Goal: Task Accomplishment & Management: Complete application form

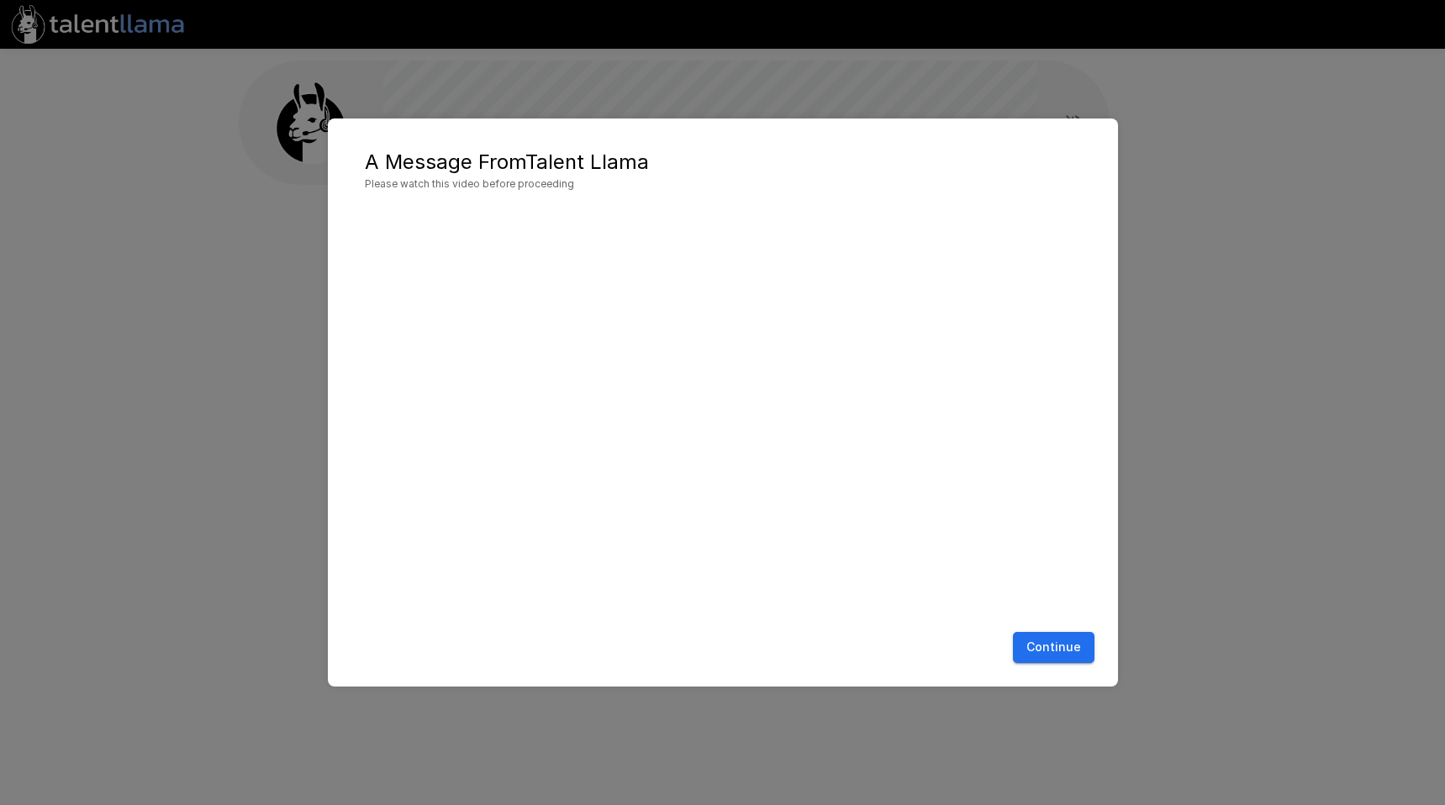
click at [1065, 645] on button "Continue" at bounding box center [1054, 647] width 82 height 31
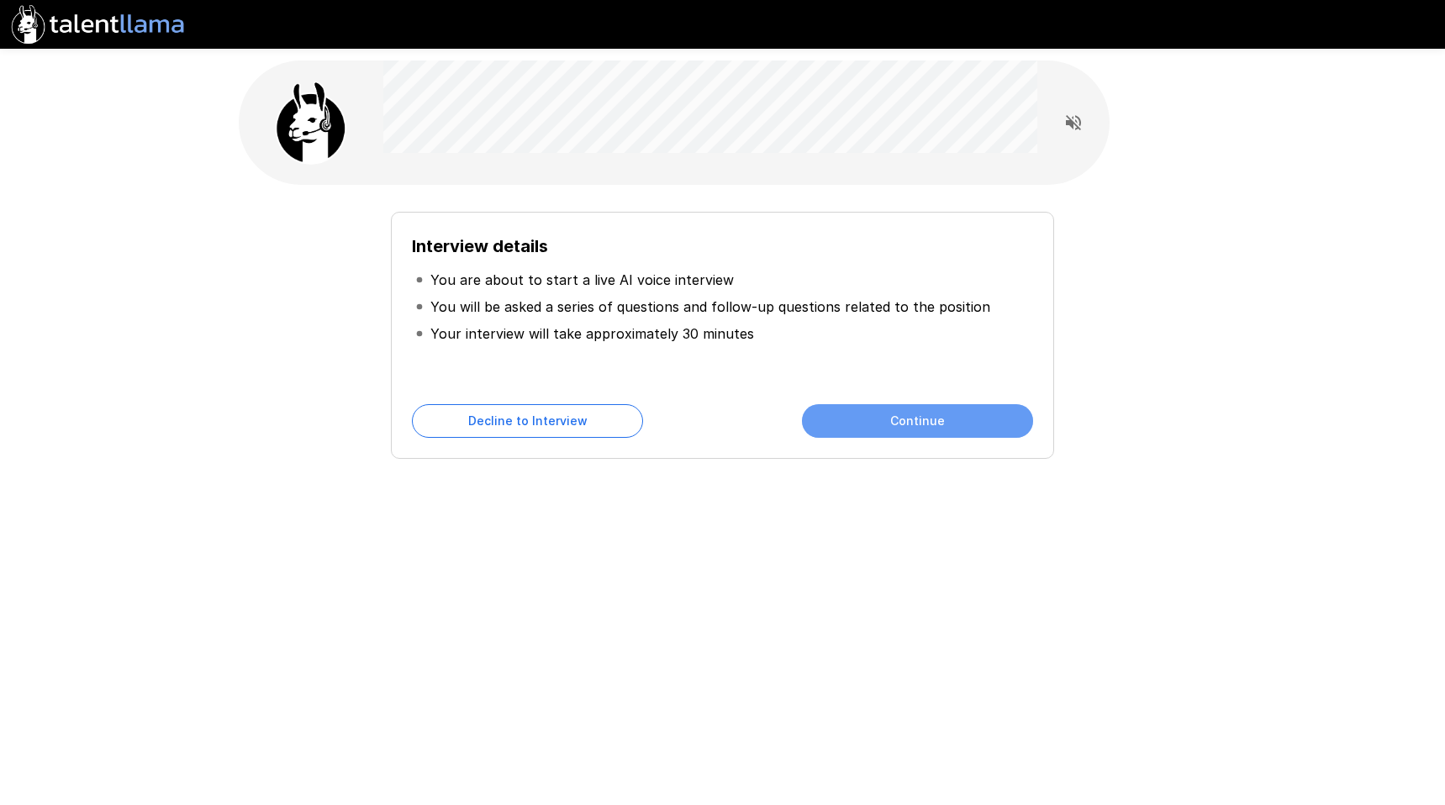
click at [957, 424] on button "Continue" at bounding box center [917, 421] width 231 height 34
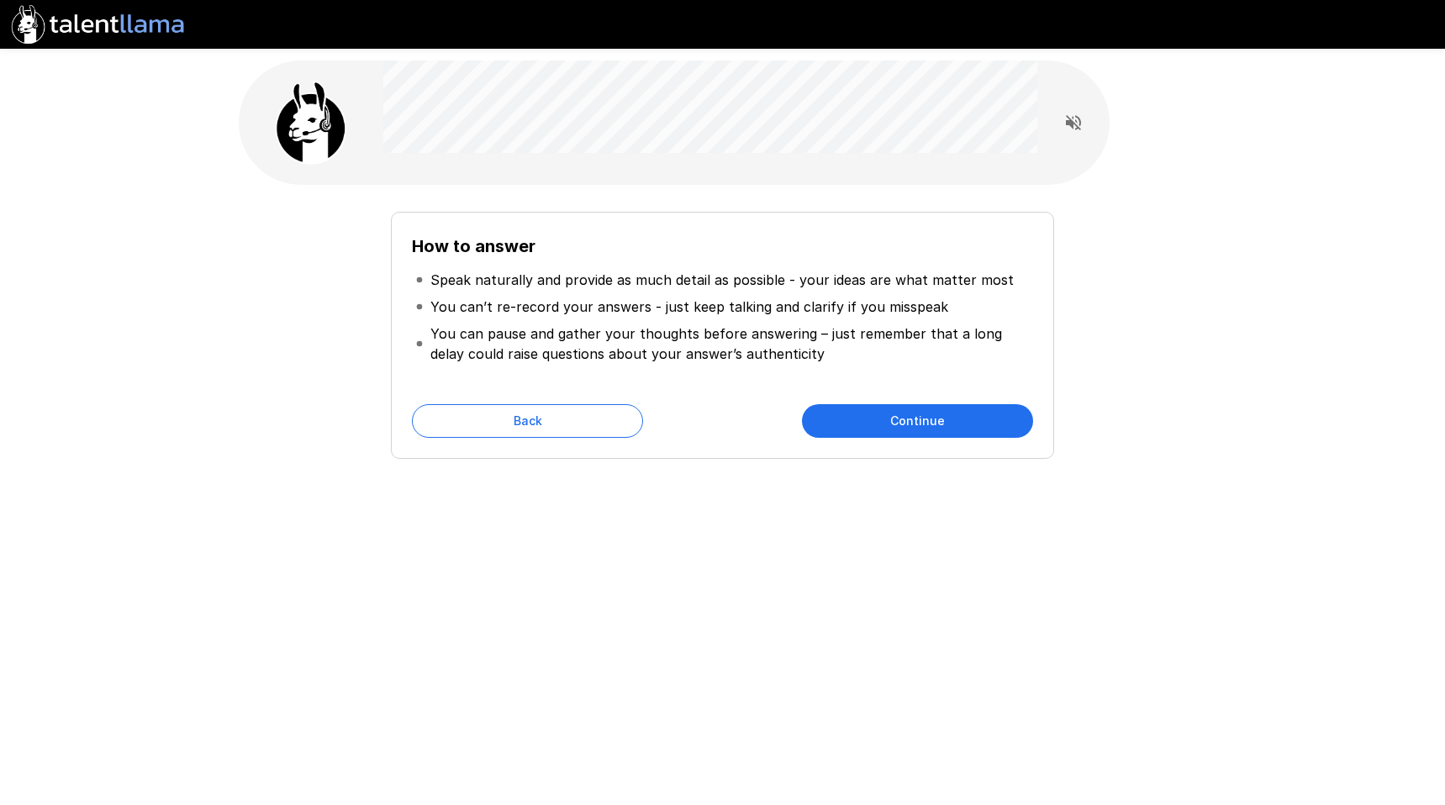
click at [920, 418] on button "Continue" at bounding box center [917, 421] width 231 height 34
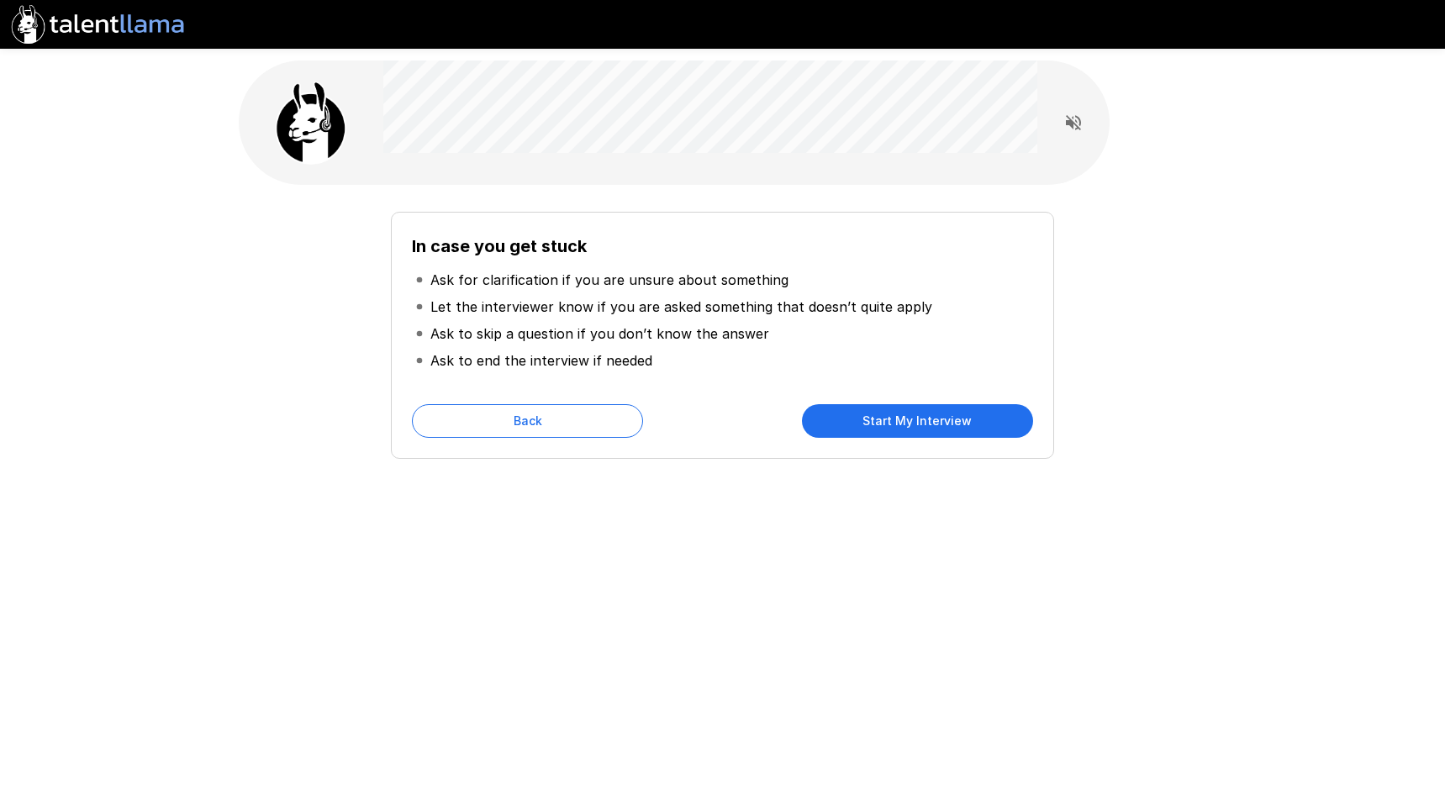
click at [929, 422] on button "Start My Interview" at bounding box center [917, 421] width 231 height 34
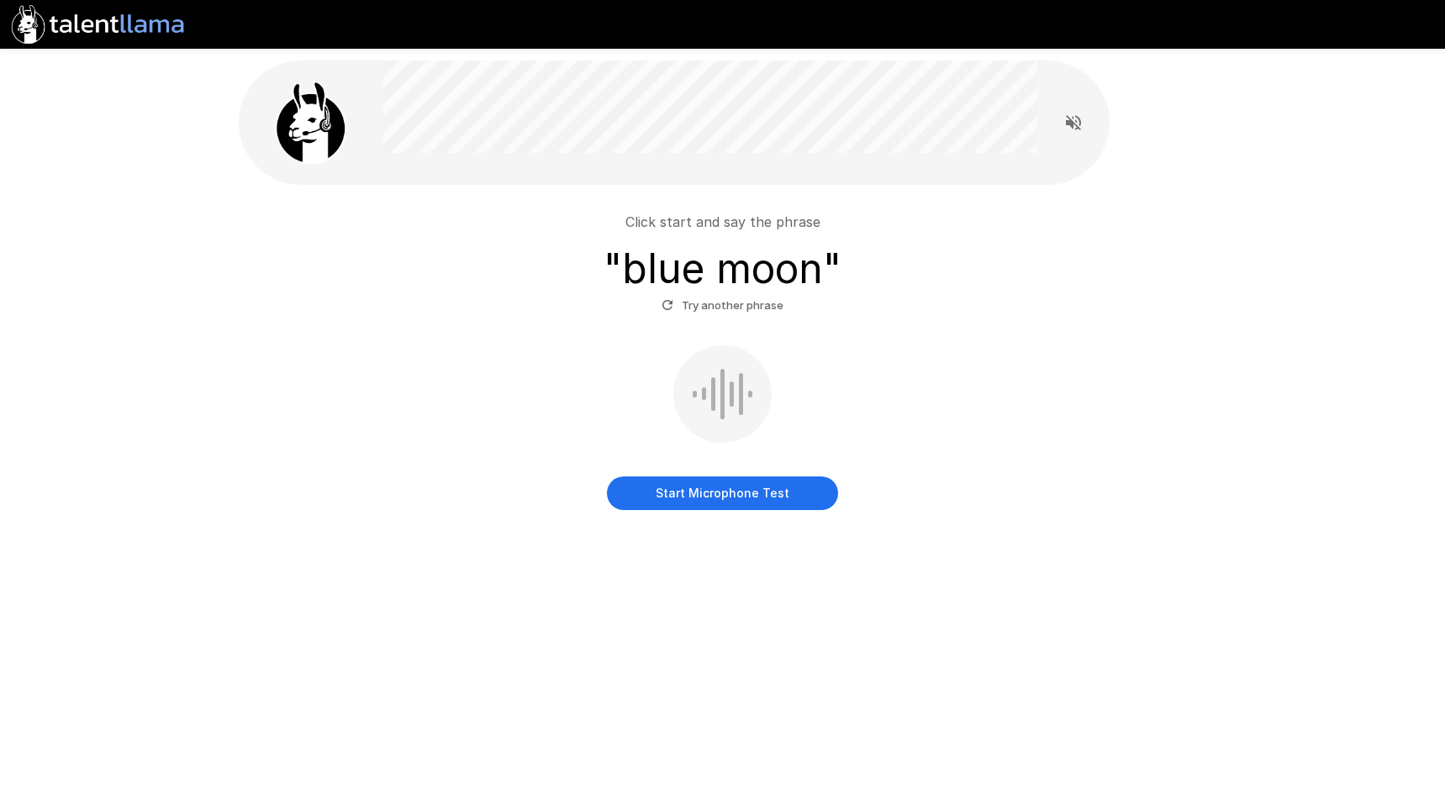
click at [733, 483] on button "Start Microphone Test" at bounding box center [722, 493] width 231 height 34
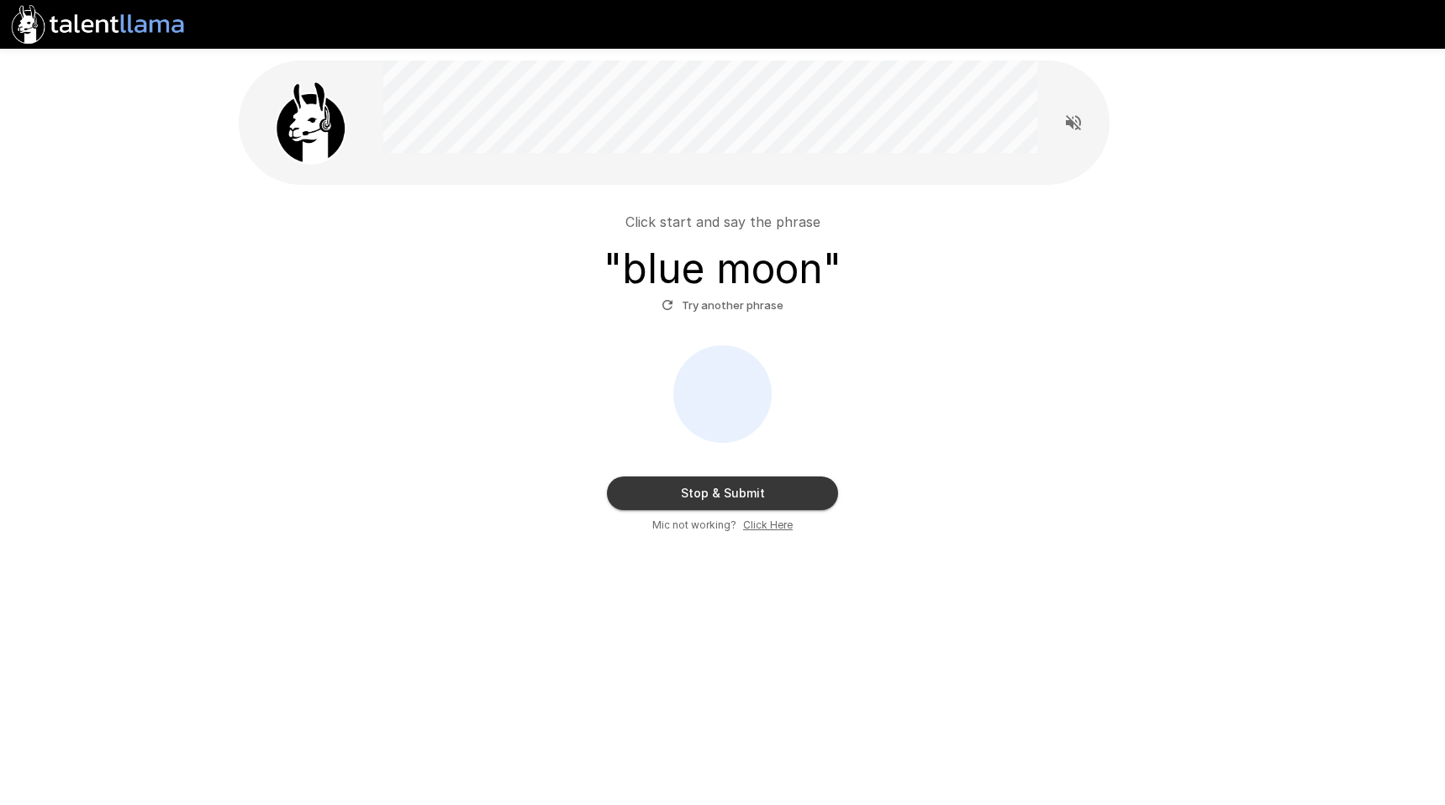
click at [767, 491] on button "Stop & Submit" at bounding box center [722, 493] width 231 height 34
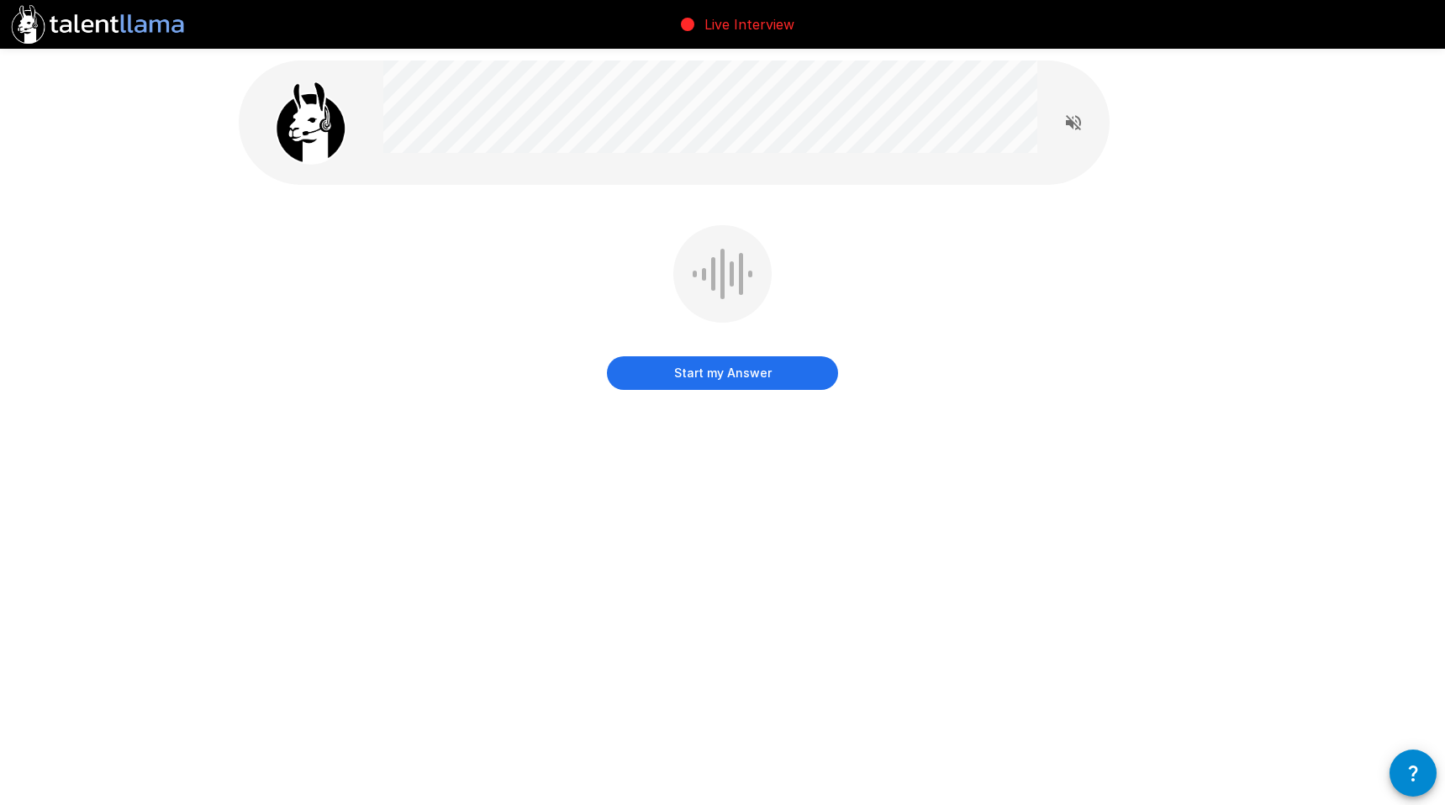
click at [739, 366] on button "Start my Answer" at bounding box center [722, 373] width 231 height 34
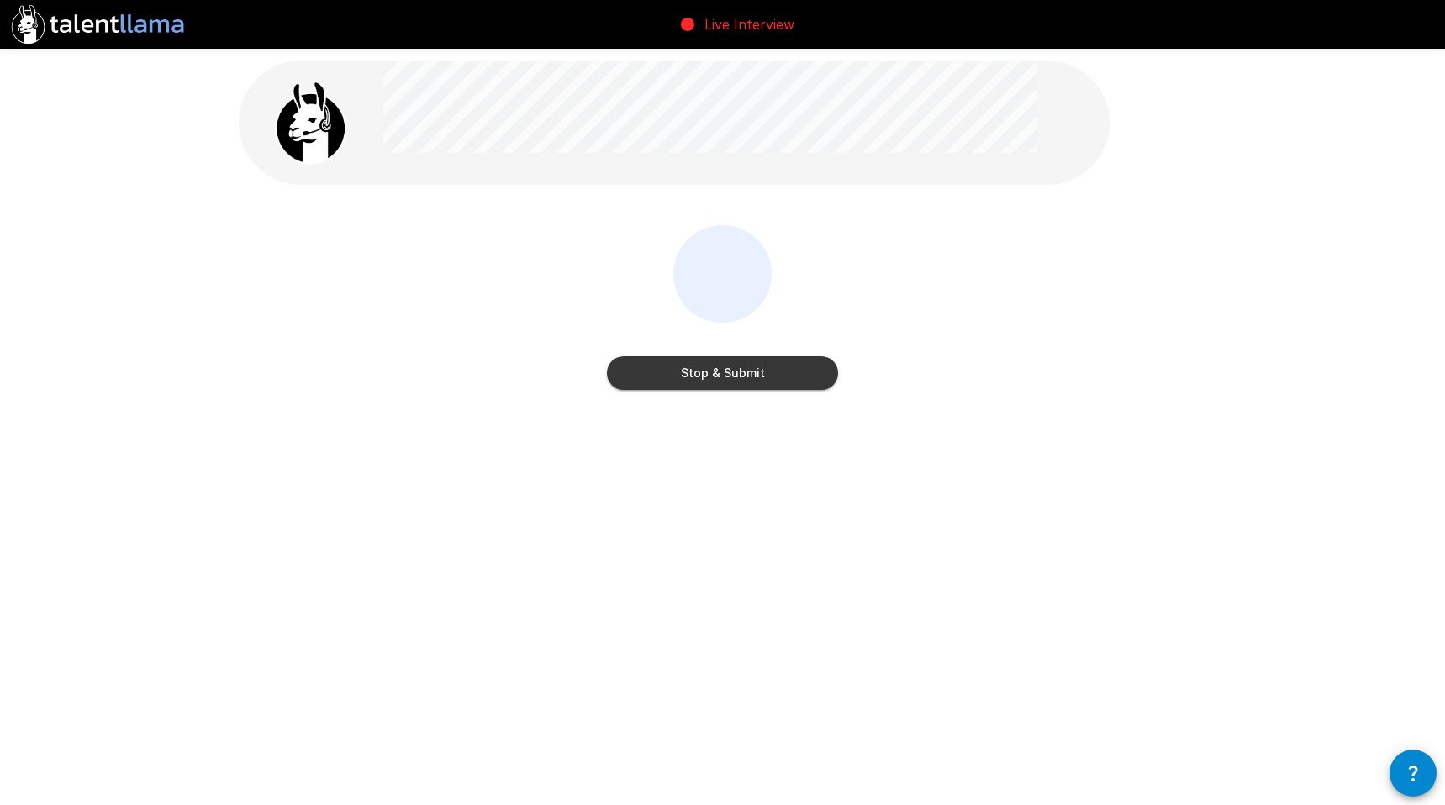
click at [785, 379] on button "Stop & Submit" at bounding box center [722, 373] width 231 height 34
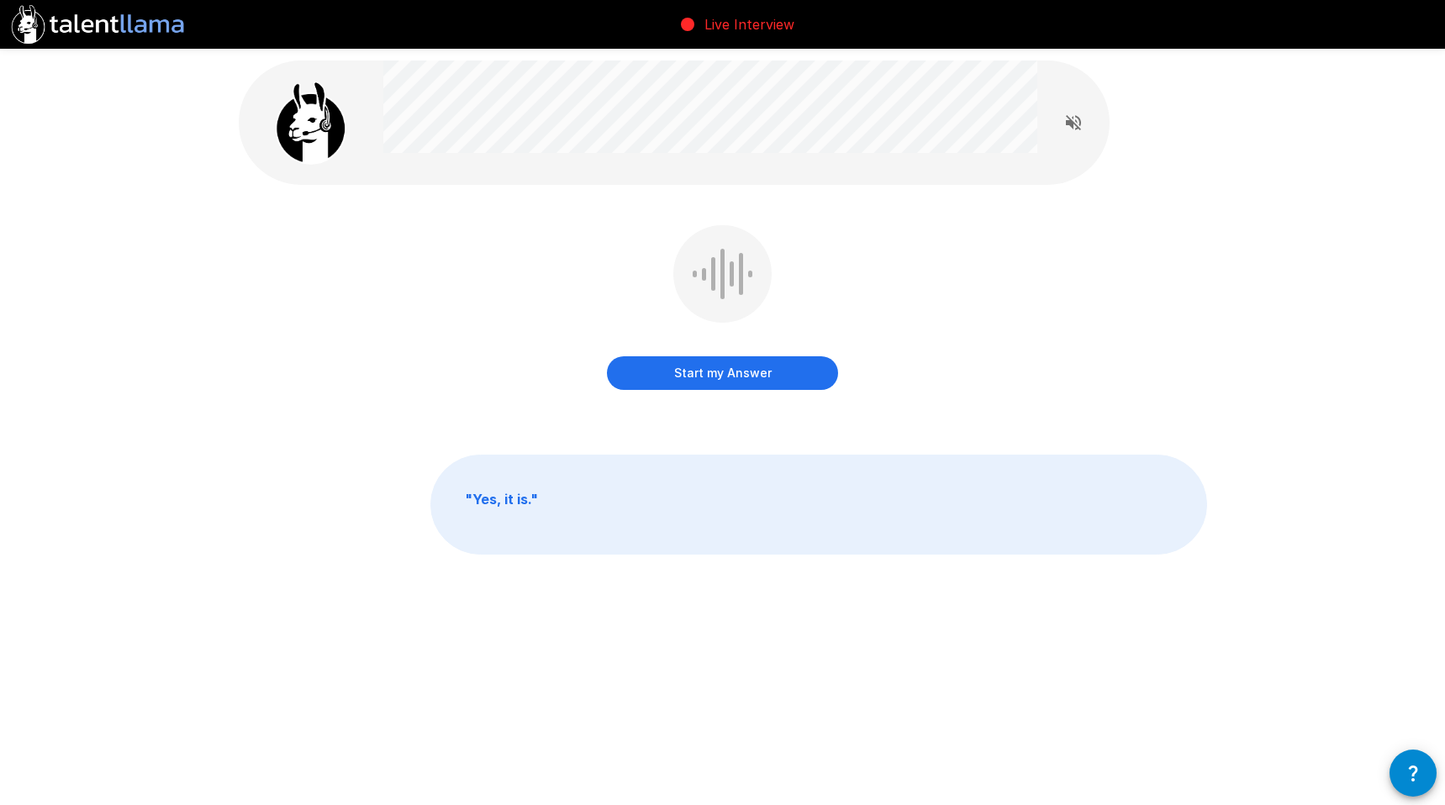
click at [813, 375] on button "Start my Answer" at bounding box center [722, 373] width 231 height 34
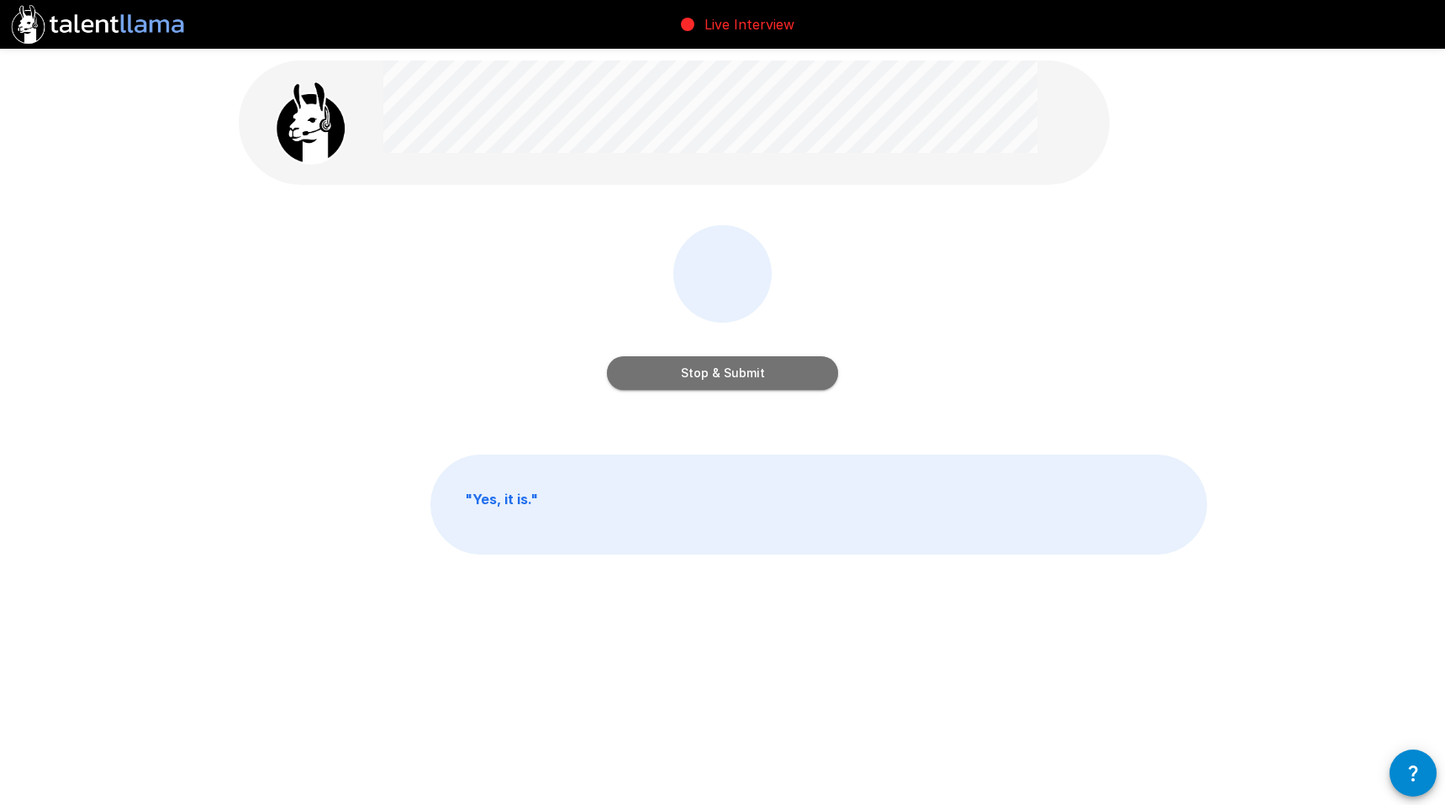
click at [708, 361] on button "Stop & Submit" at bounding box center [722, 373] width 231 height 34
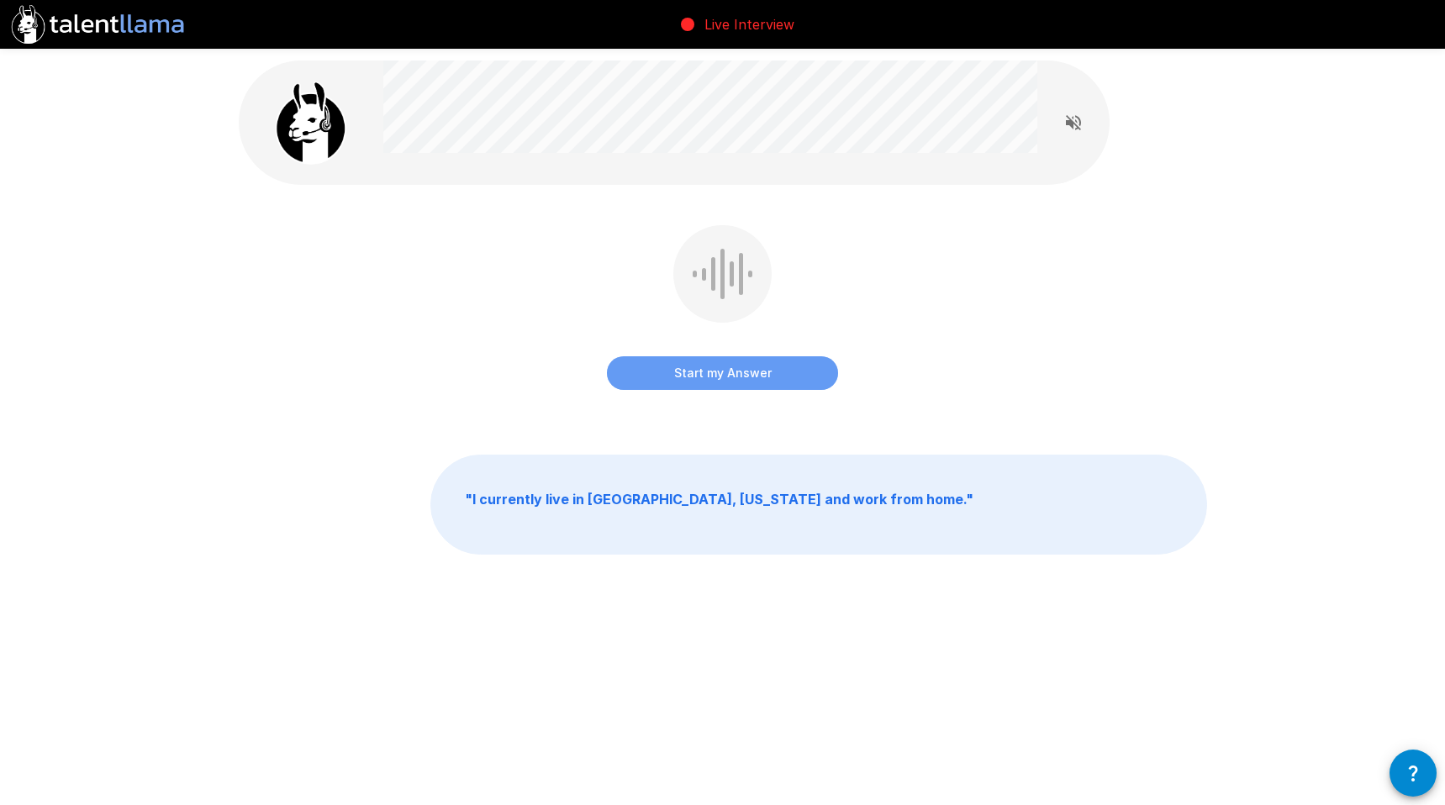
click at [765, 373] on button "Start my Answer" at bounding box center [722, 373] width 231 height 34
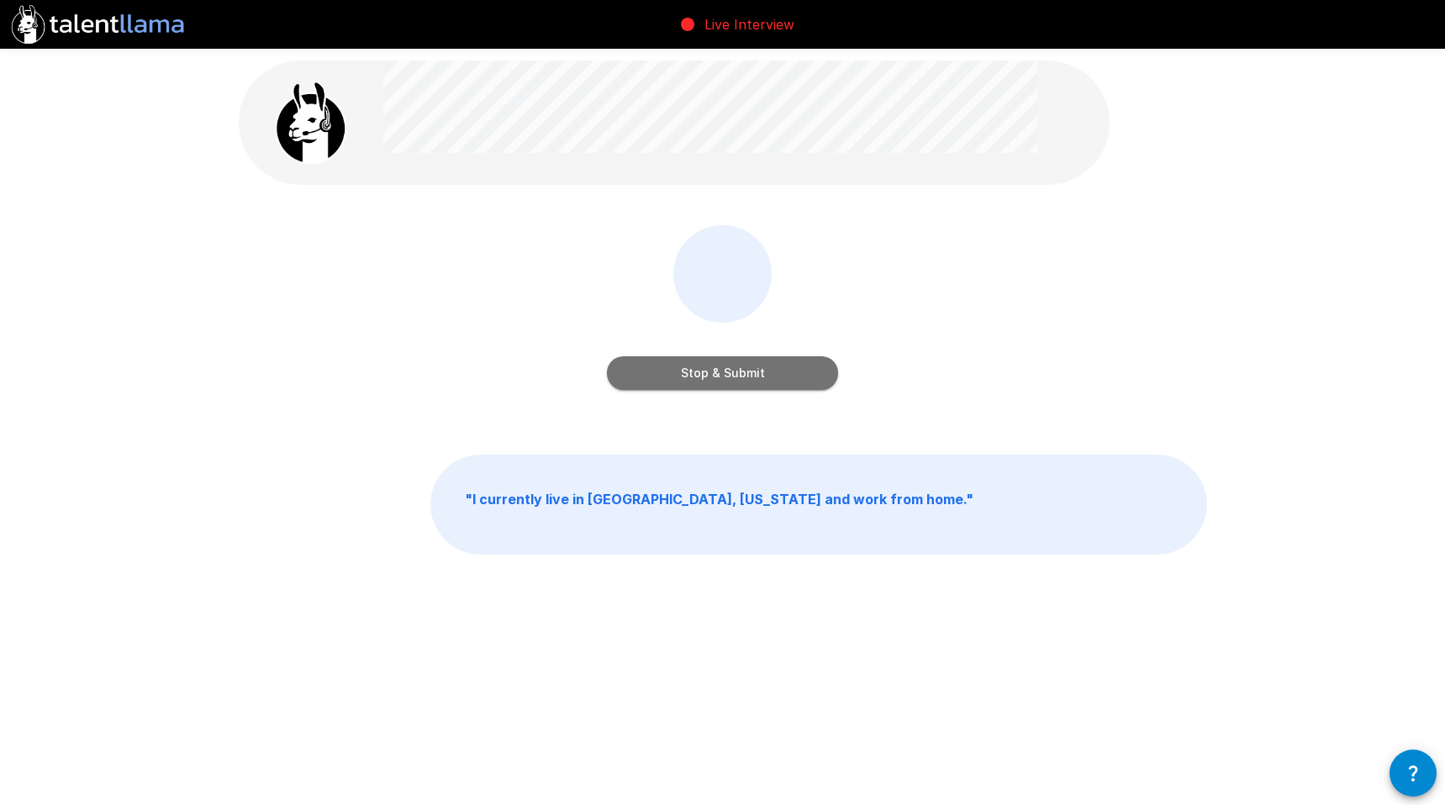
click at [757, 377] on button "Stop & Submit" at bounding box center [722, 373] width 231 height 34
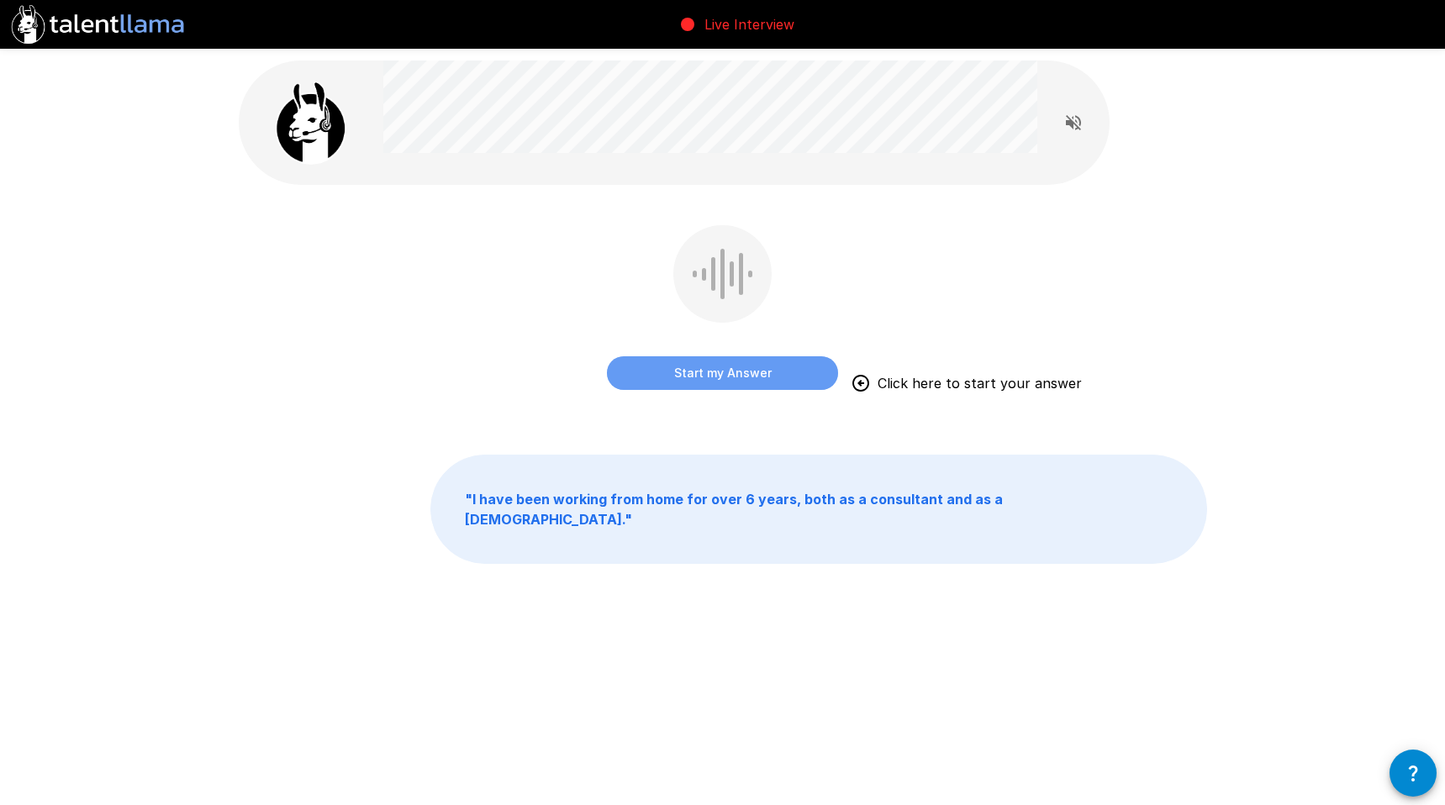
click at [767, 366] on button "Start my Answer" at bounding box center [722, 373] width 231 height 34
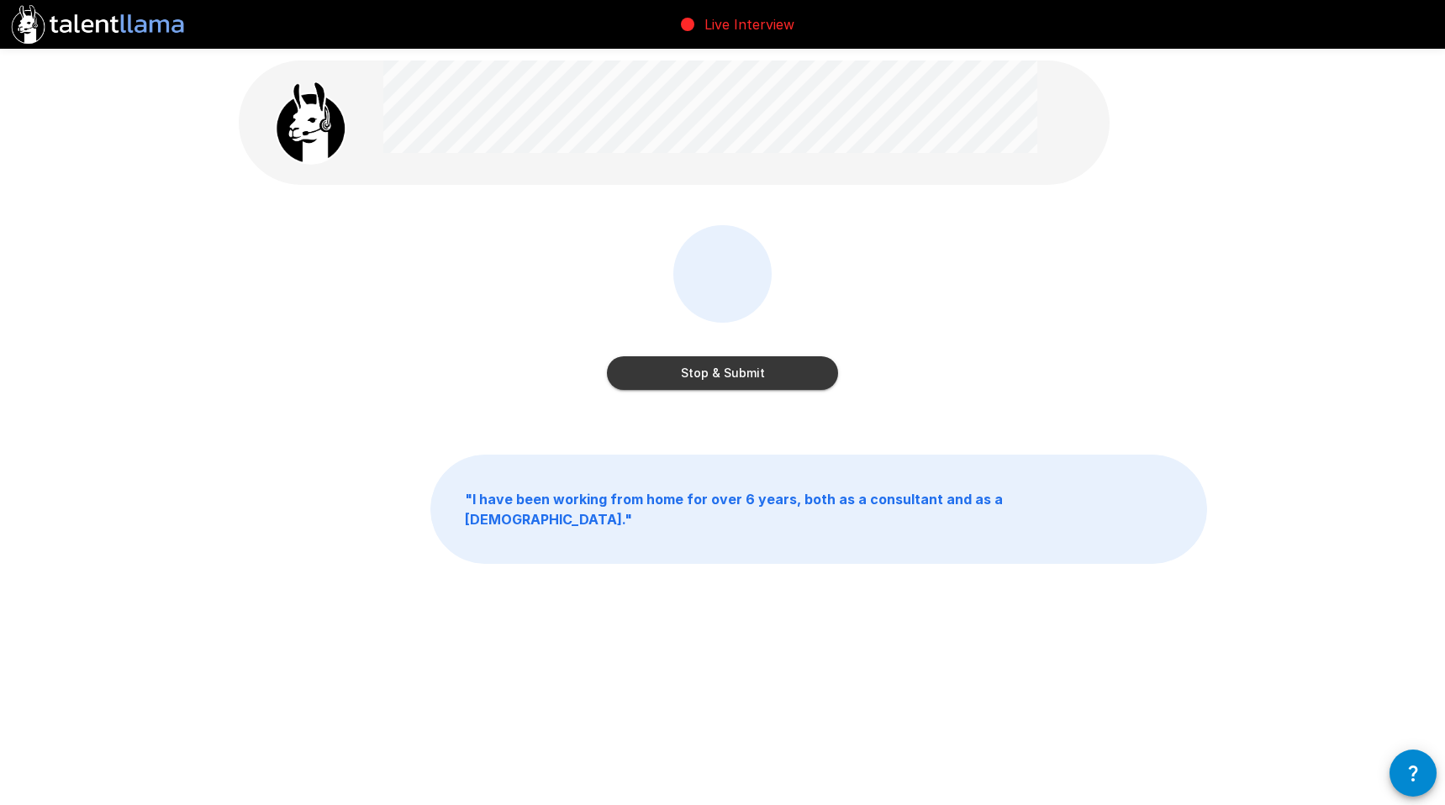
click at [734, 376] on button "Stop & Submit" at bounding box center [722, 373] width 231 height 34
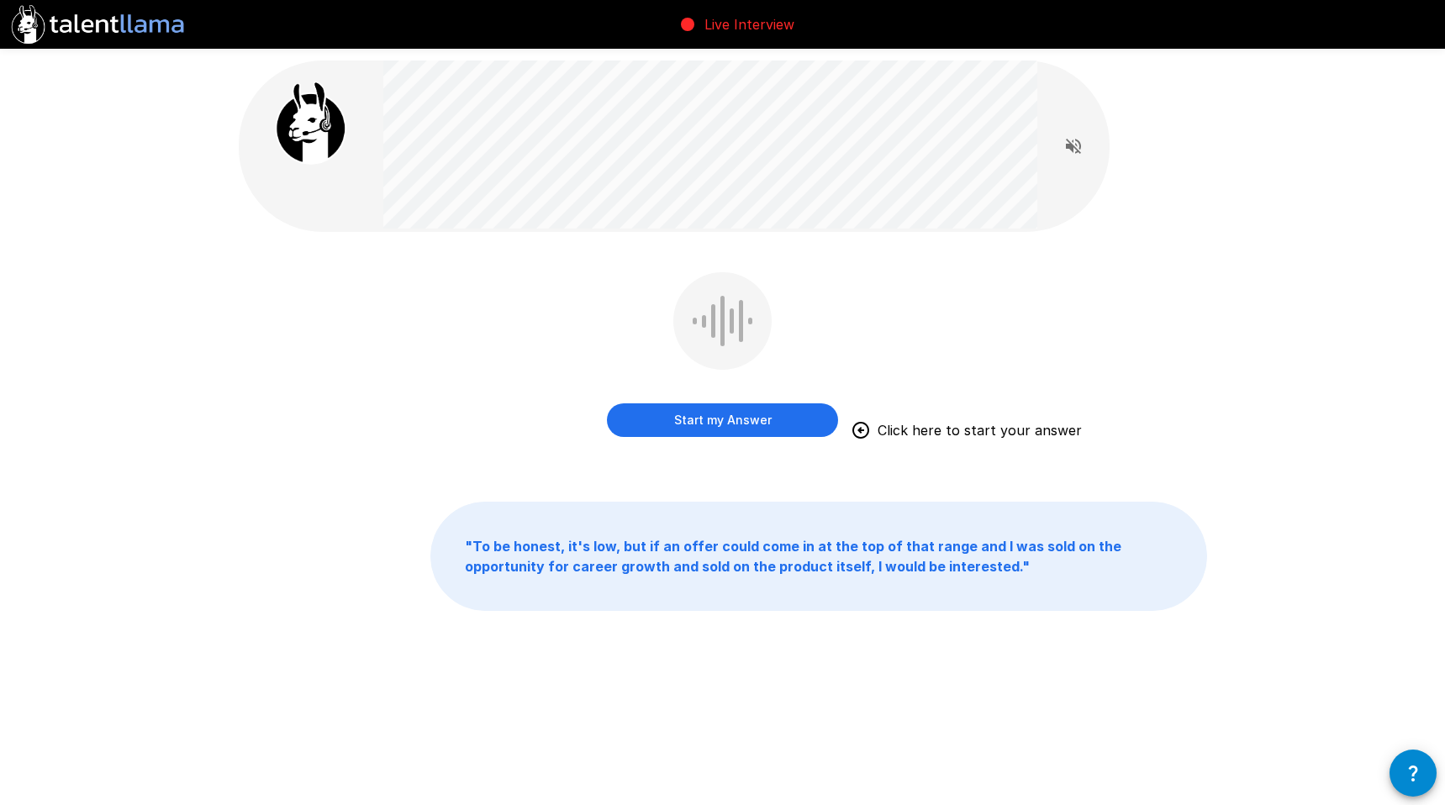
click at [729, 416] on button "Start my Answer" at bounding box center [722, 420] width 231 height 34
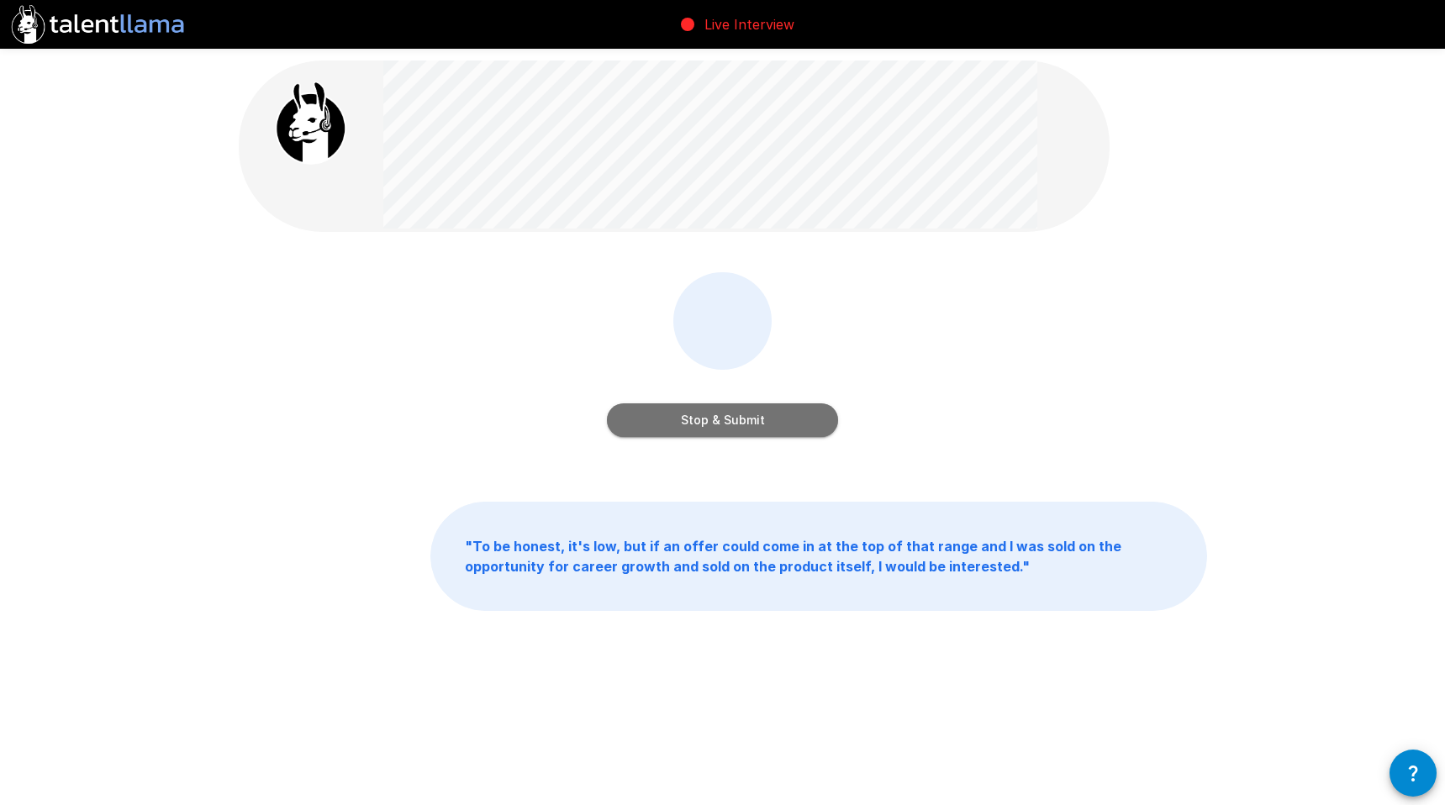
click at [769, 413] on button "Stop & Submit" at bounding box center [722, 420] width 231 height 34
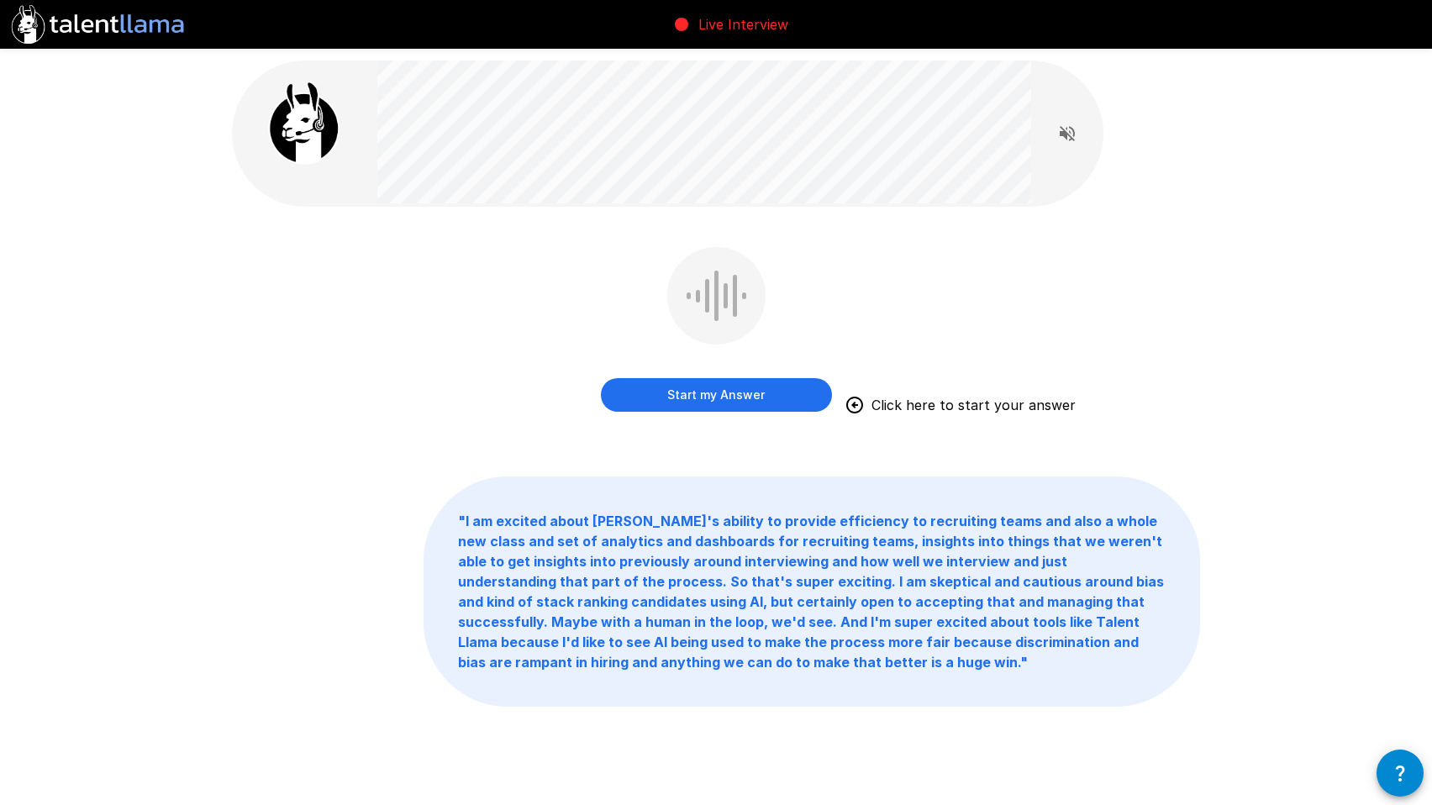
click at [703, 393] on button "Start my Answer" at bounding box center [716, 395] width 231 height 34
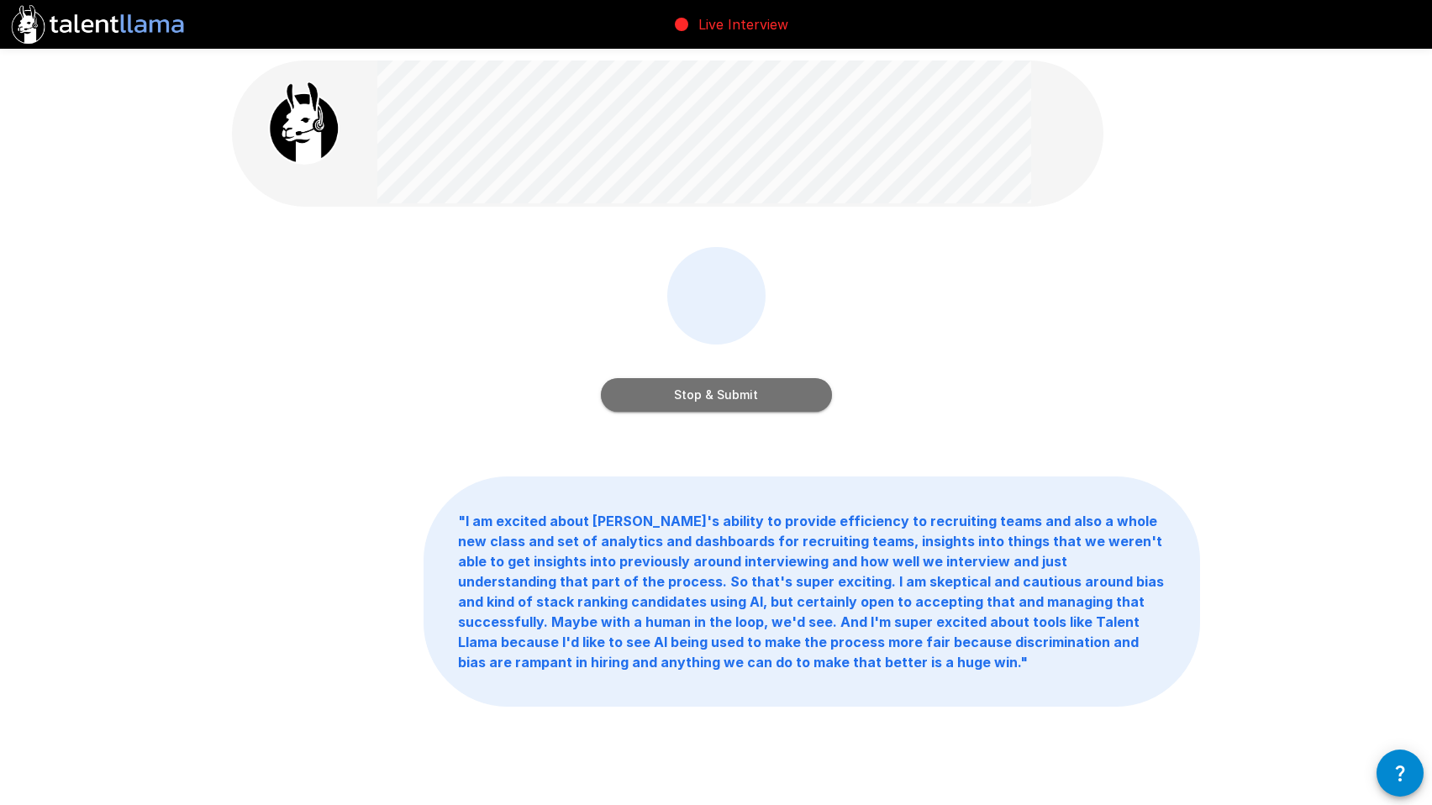
click at [756, 394] on button "Stop & Submit" at bounding box center [716, 395] width 231 height 34
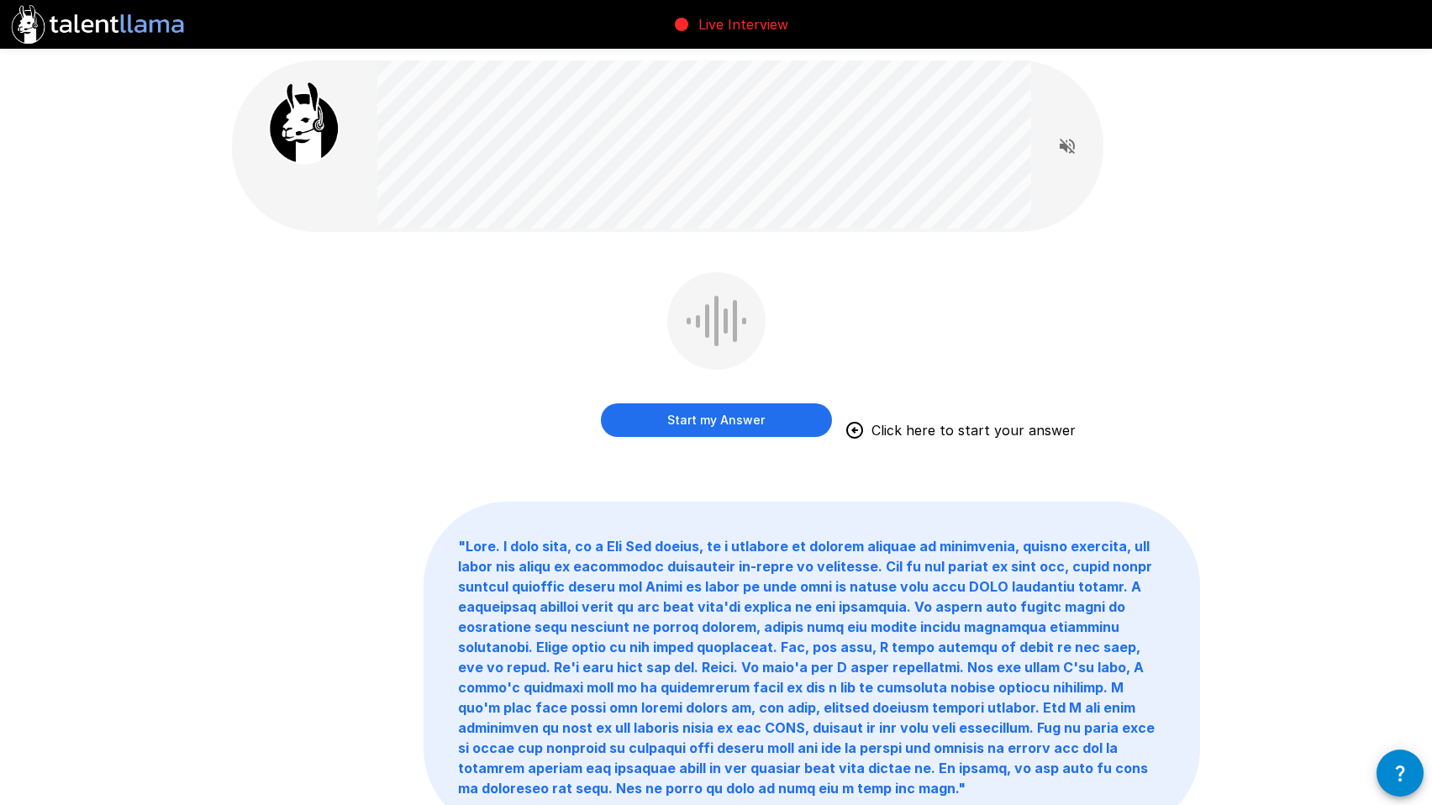
click at [723, 424] on button "Start my Answer" at bounding box center [716, 420] width 231 height 34
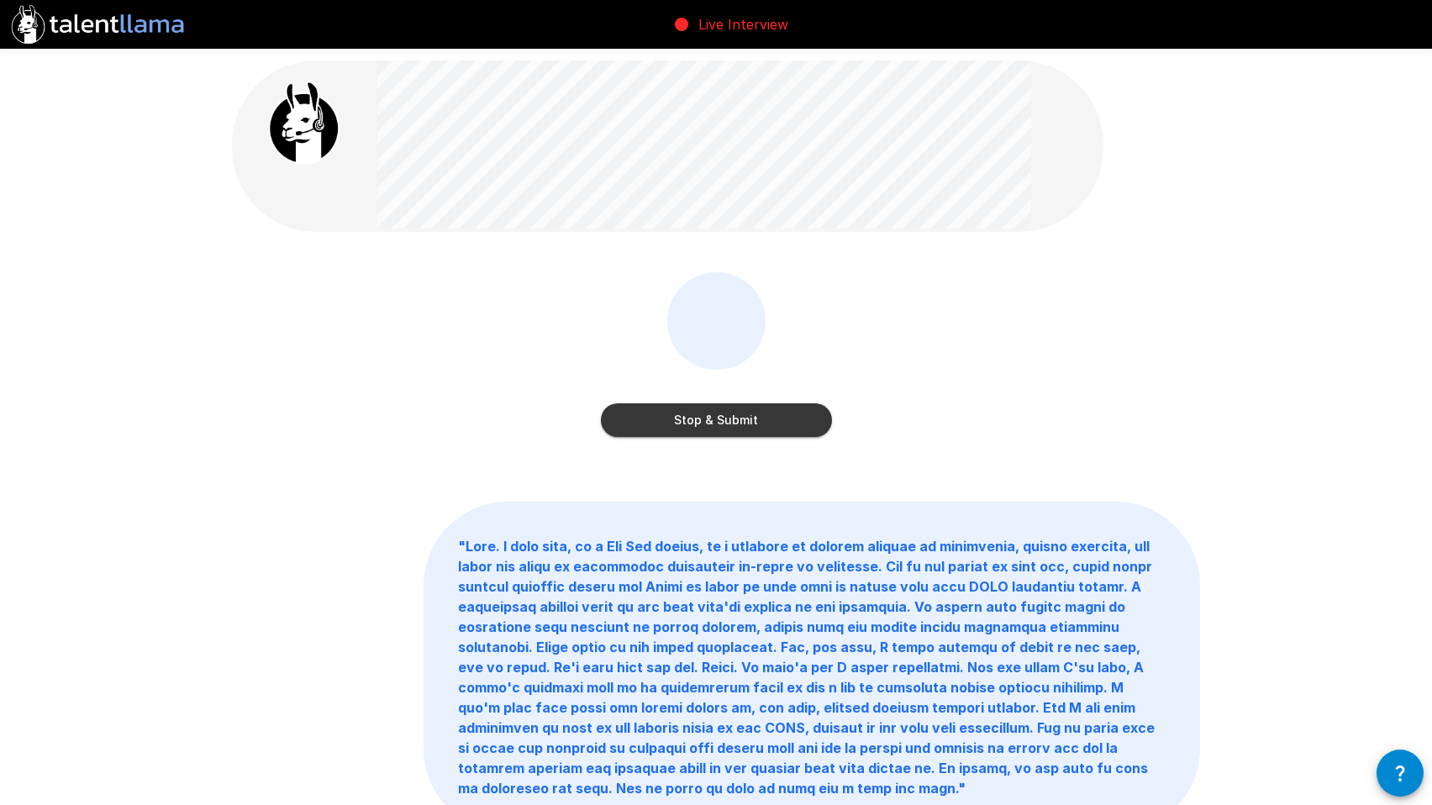
click at [695, 423] on button "Stop & Submit" at bounding box center [716, 420] width 231 height 34
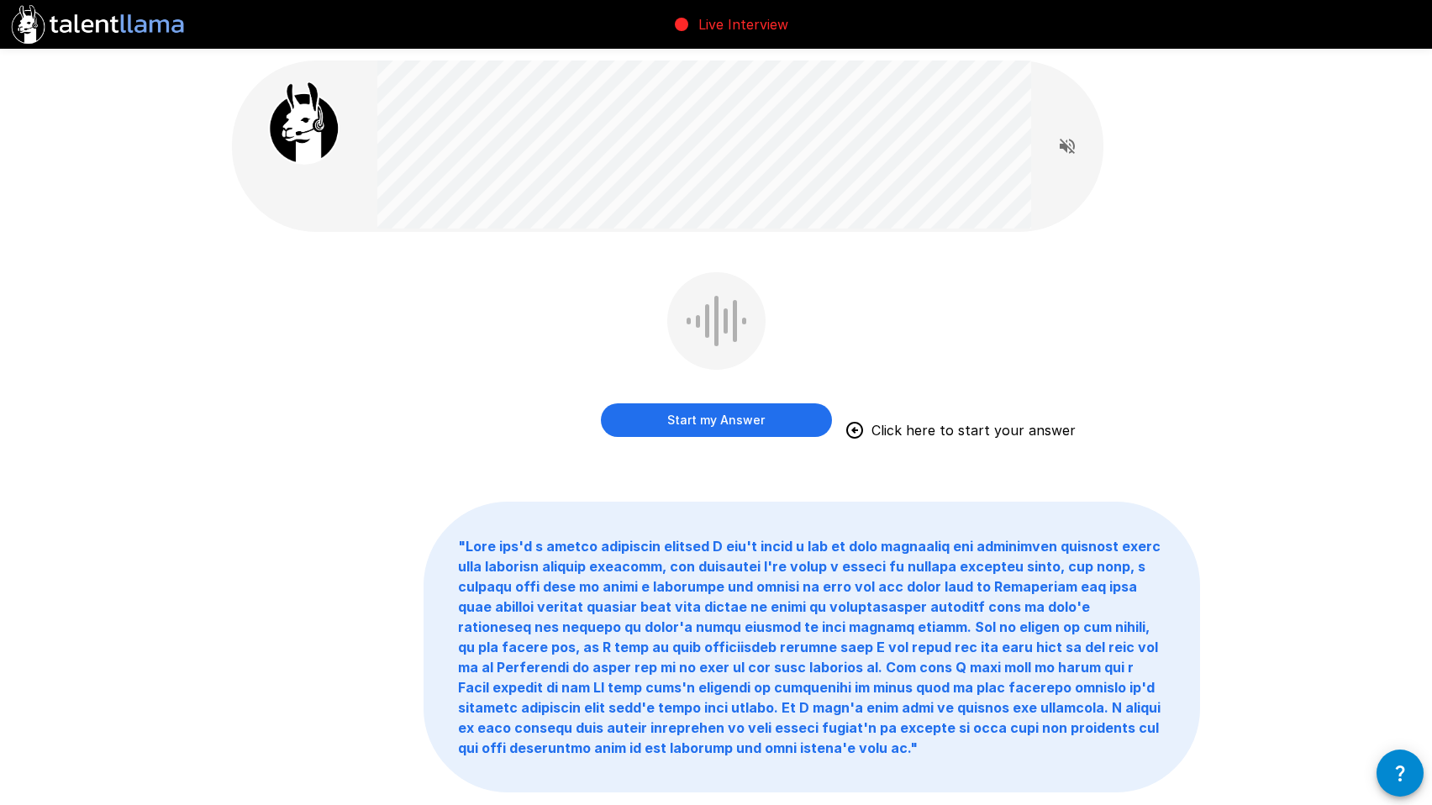
click at [713, 420] on button "Start my Answer" at bounding box center [716, 420] width 231 height 34
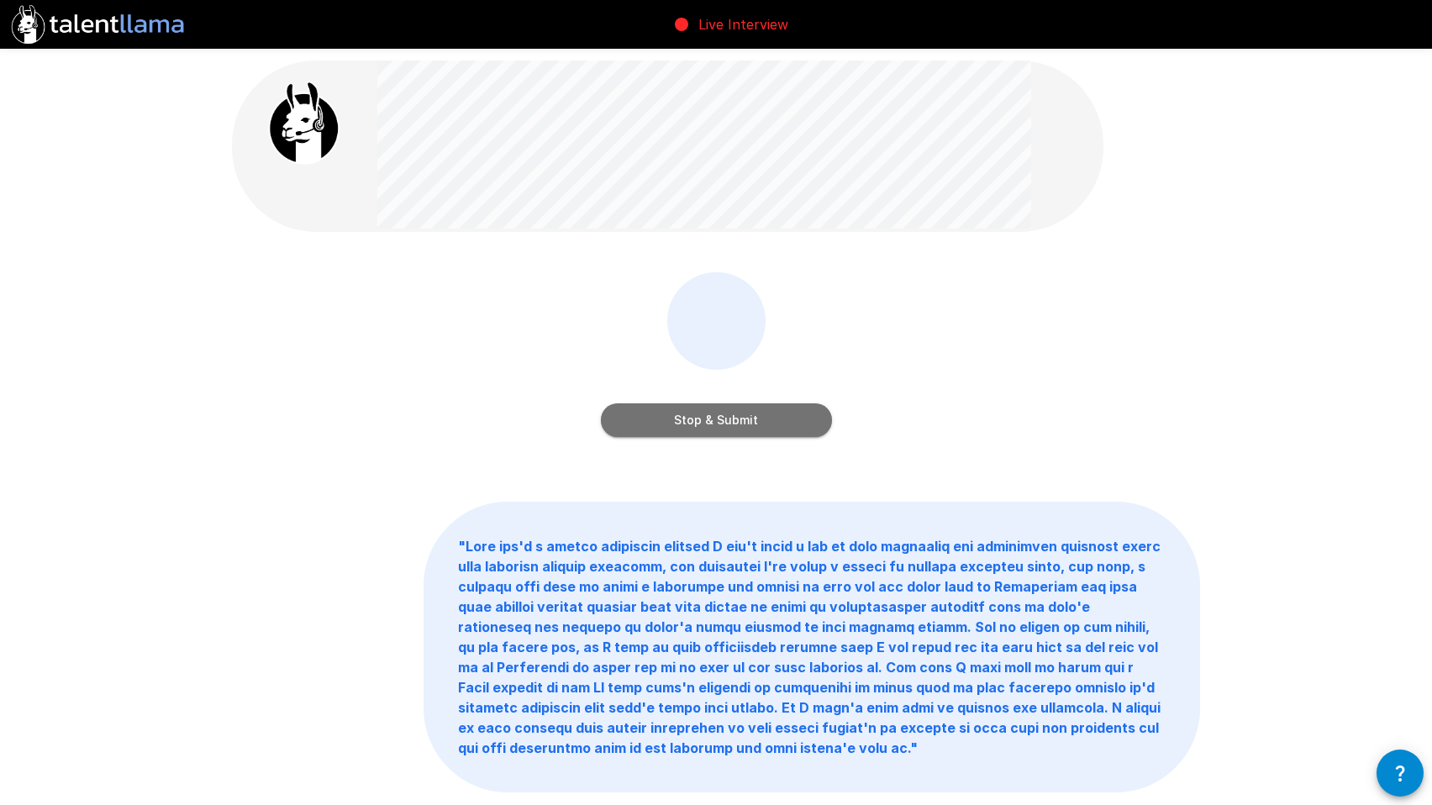
click at [722, 422] on button "Stop & Submit" at bounding box center [716, 420] width 231 height 34
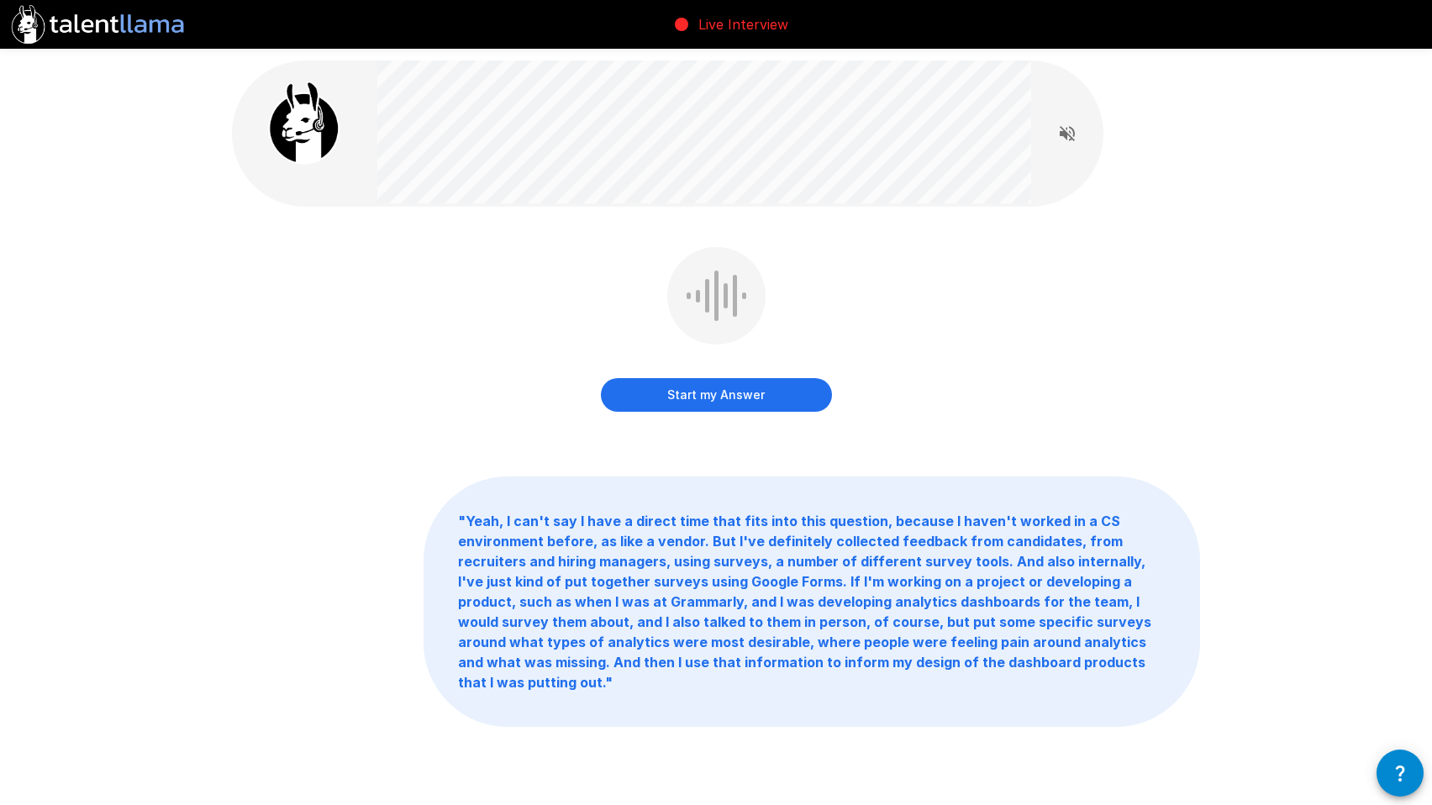
click at [743, 397] on button "Start my Answer" at bounding box center [716, 395] width 231 height 34
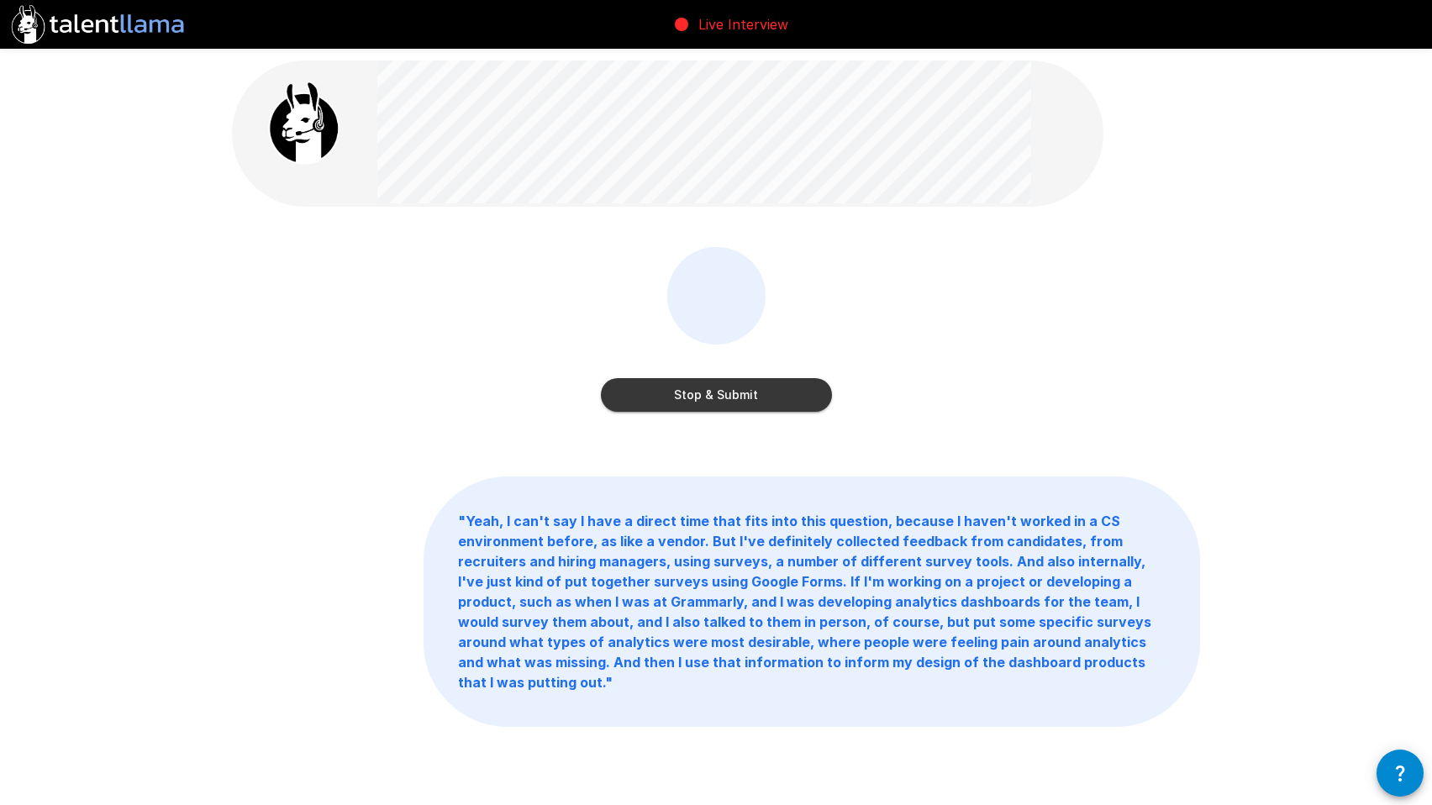
click at [712, 399] on button "Stop & Submit" at bounding box center [716, 395] width 231 height 34
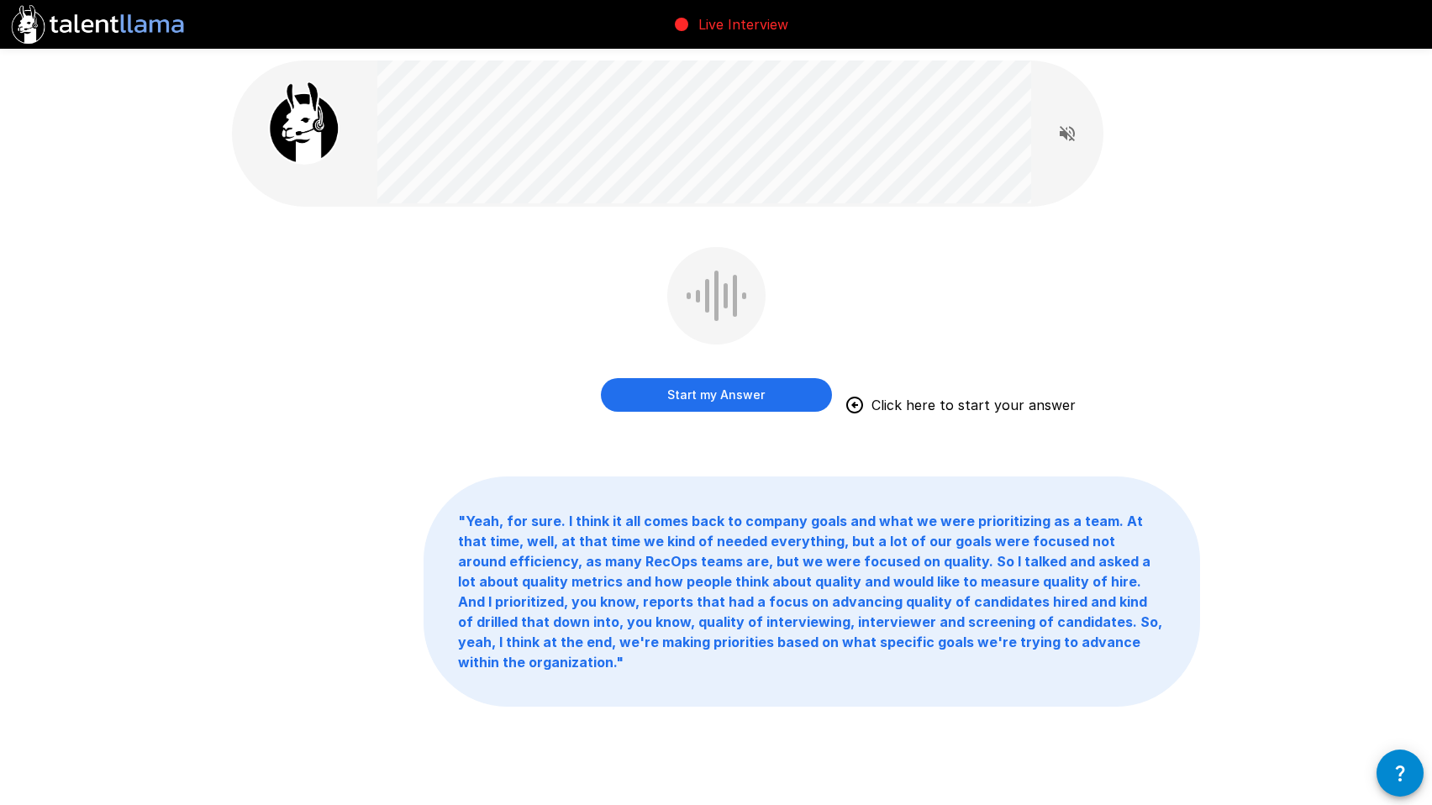
click at [719, 392] on button "Start my Answer" at bounding box center [716, 395] width 231 height 34
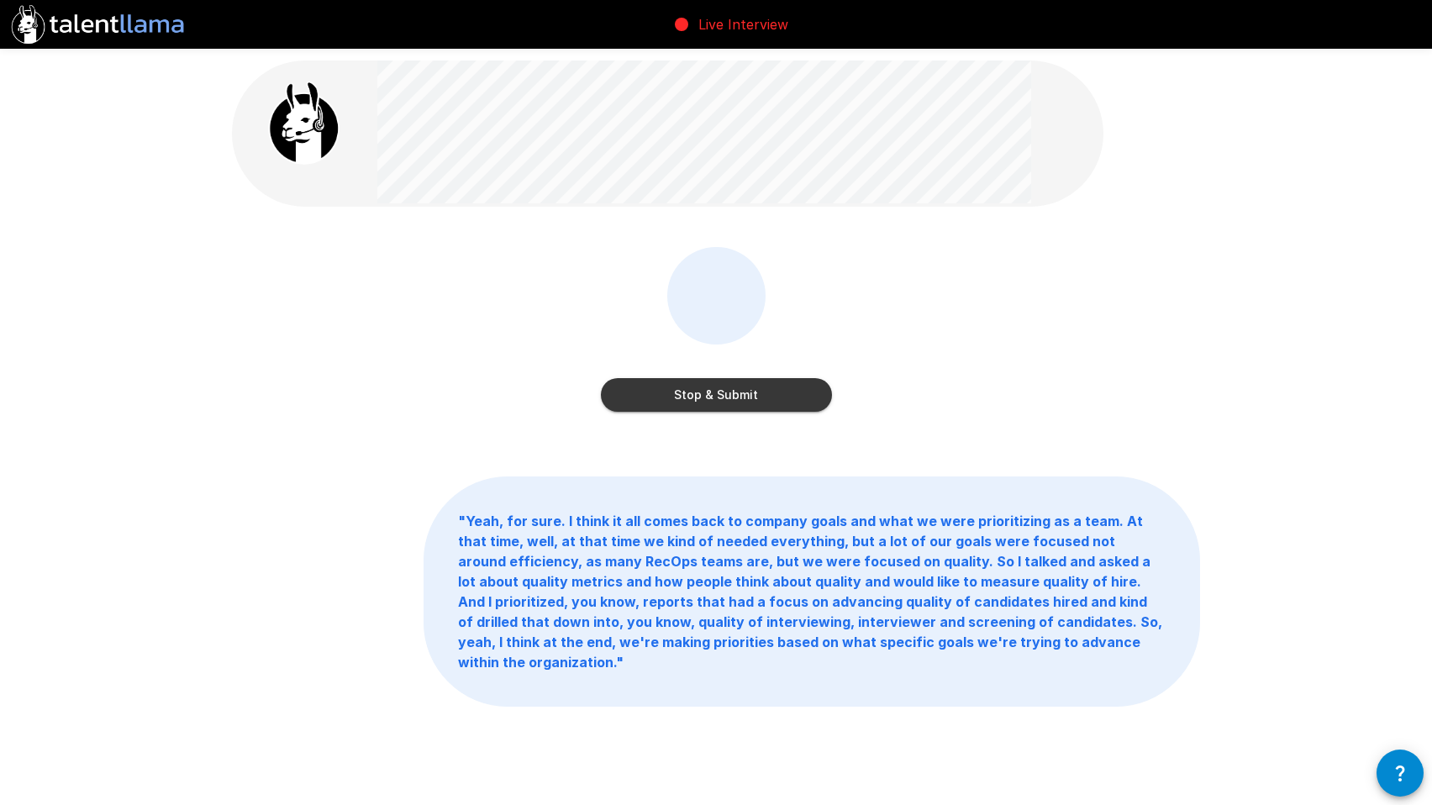
click at [729, 392] on button "Stop & Submit" at bounding box center [716, 395] width 231 height 34
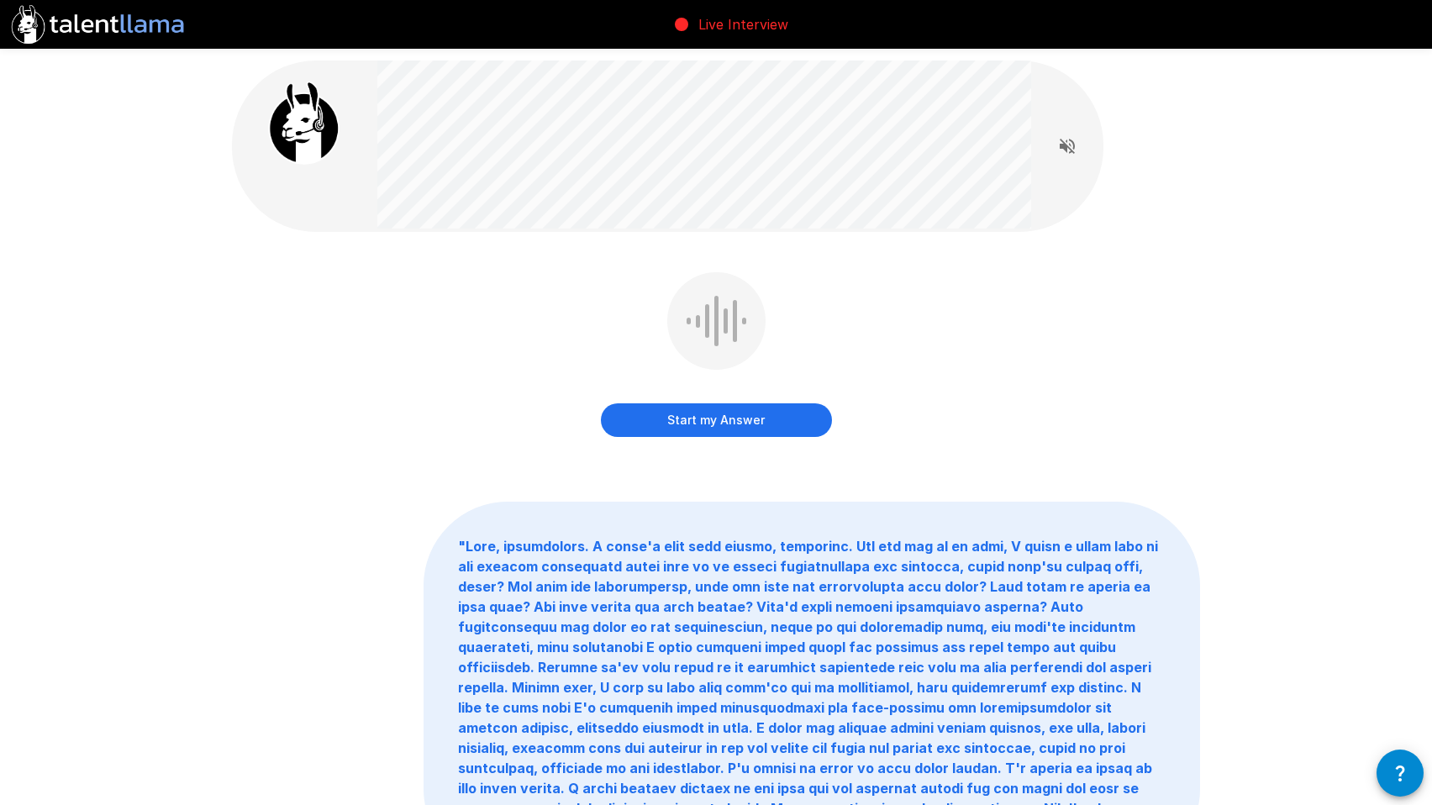
click at [714, 418] on button "Start my Answer" at bounding box center [716, 420] width 231 height 34
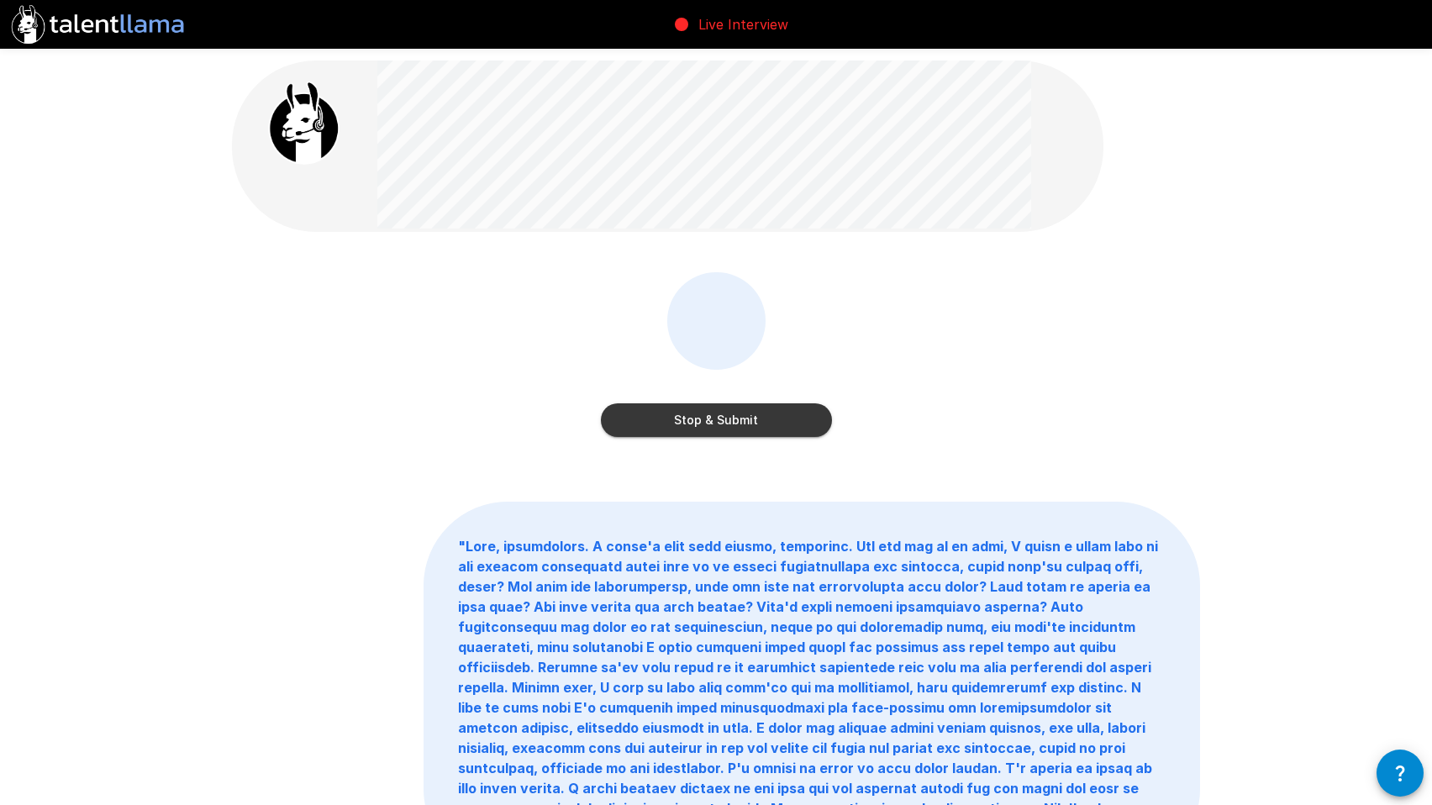
click at [732, 419] on button "Stop & Submit" at bounding box center [716, 420] width 231 height 34
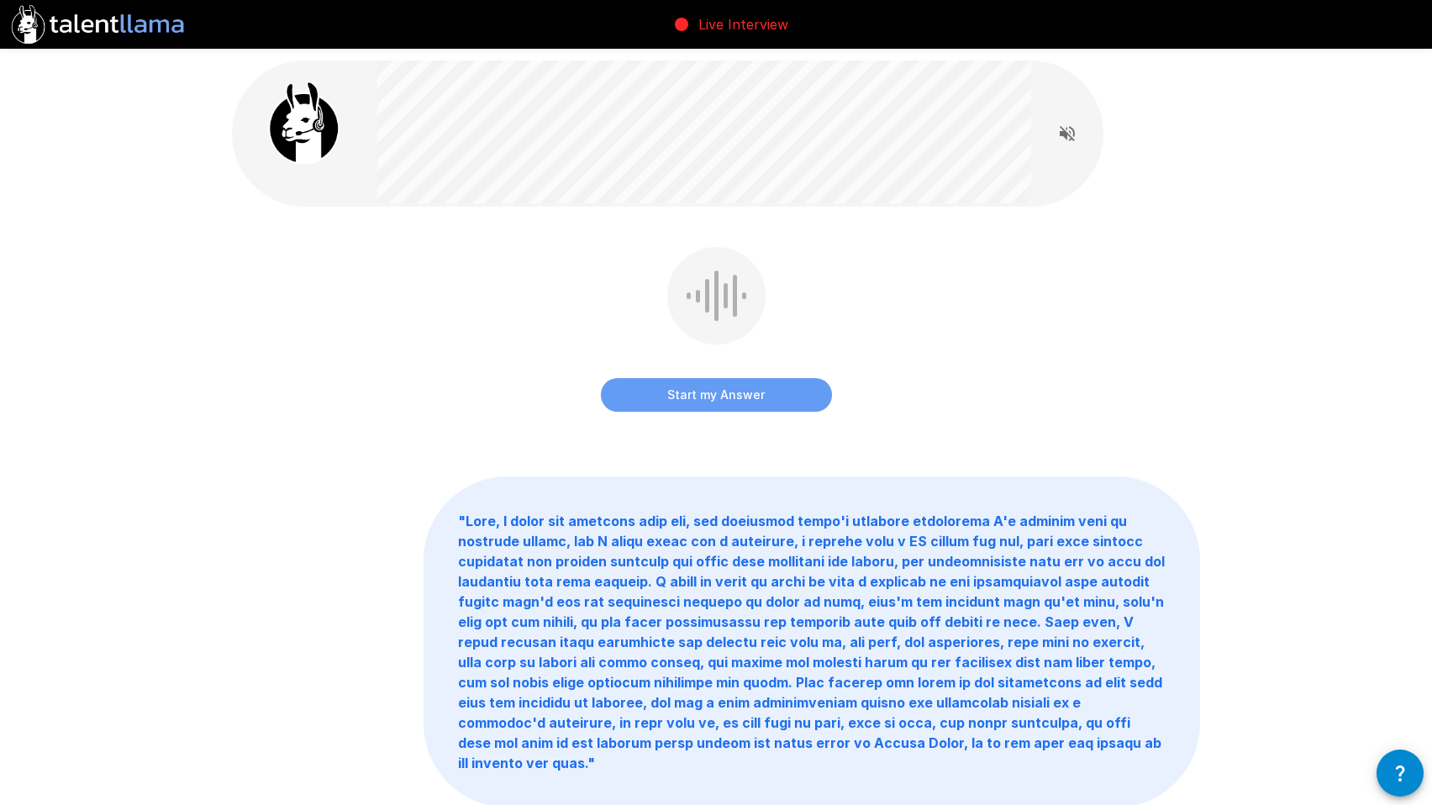
click at [739, 392] on button "Start my Answer" at bounding box center [716, 395] width 231 height 34
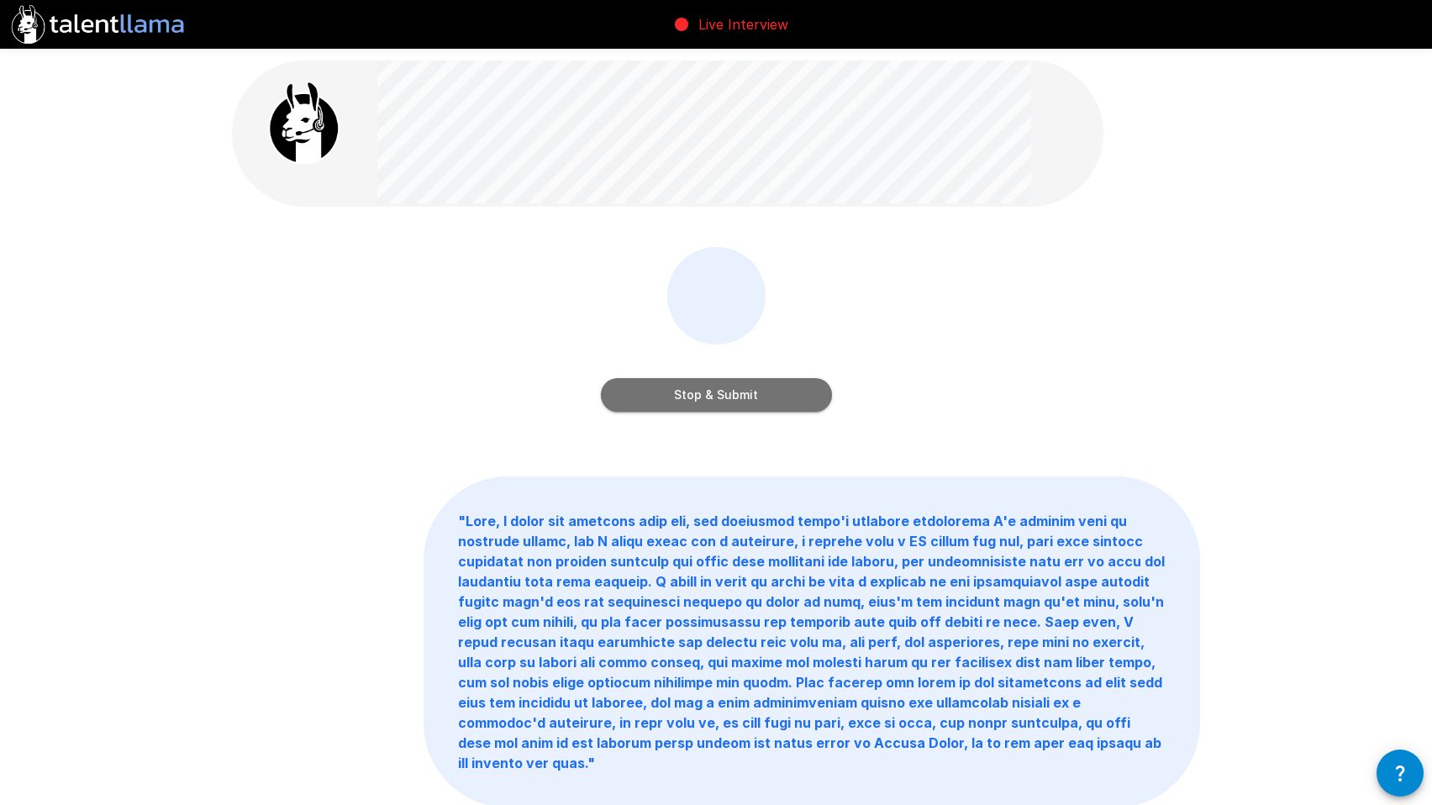
click at [739, 392] on button "Stop & Submit" at bounding box center [716, 395] width 231 height 34
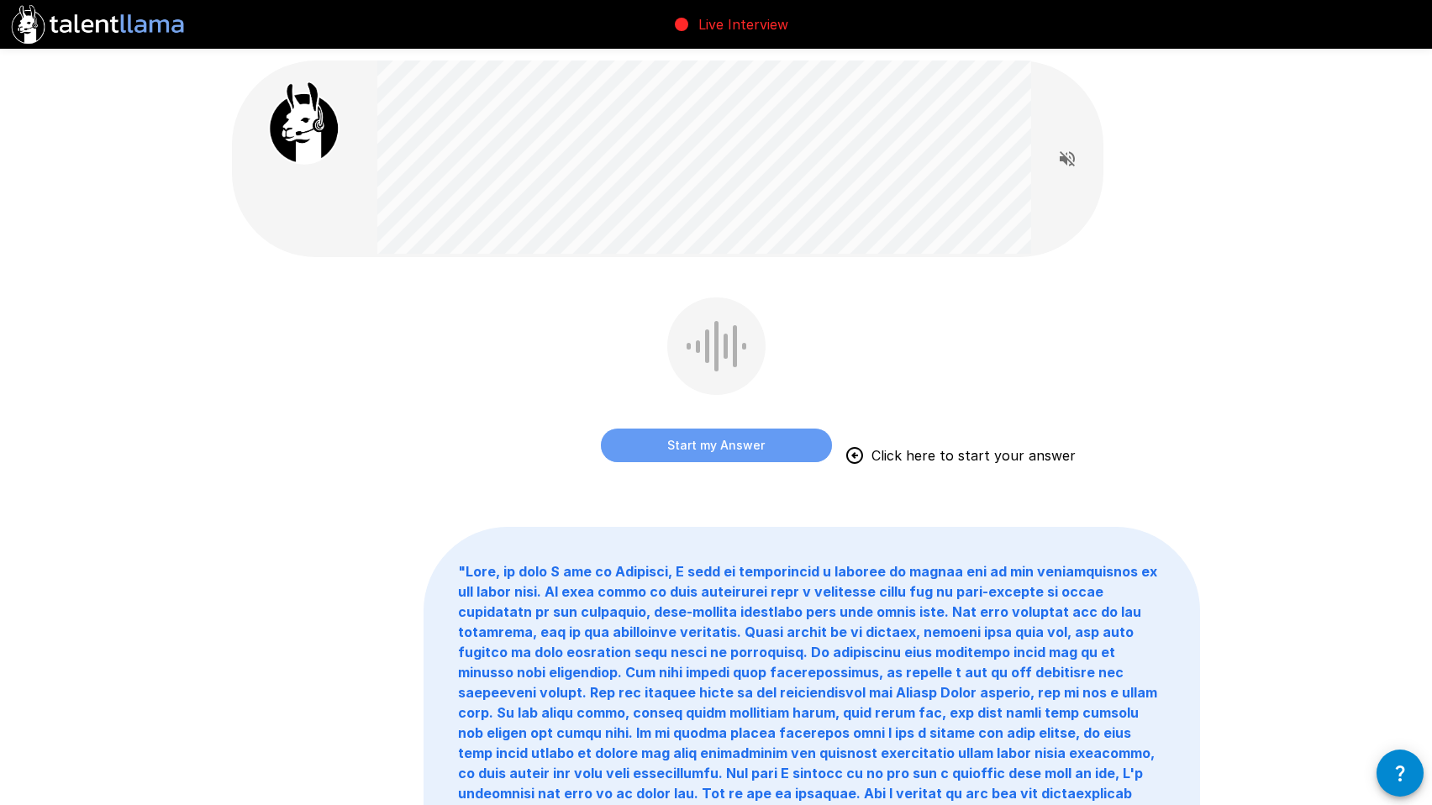
click at [724, 445] on button "Start my Answer" at bounding box center [716, 446] width 231 height 34
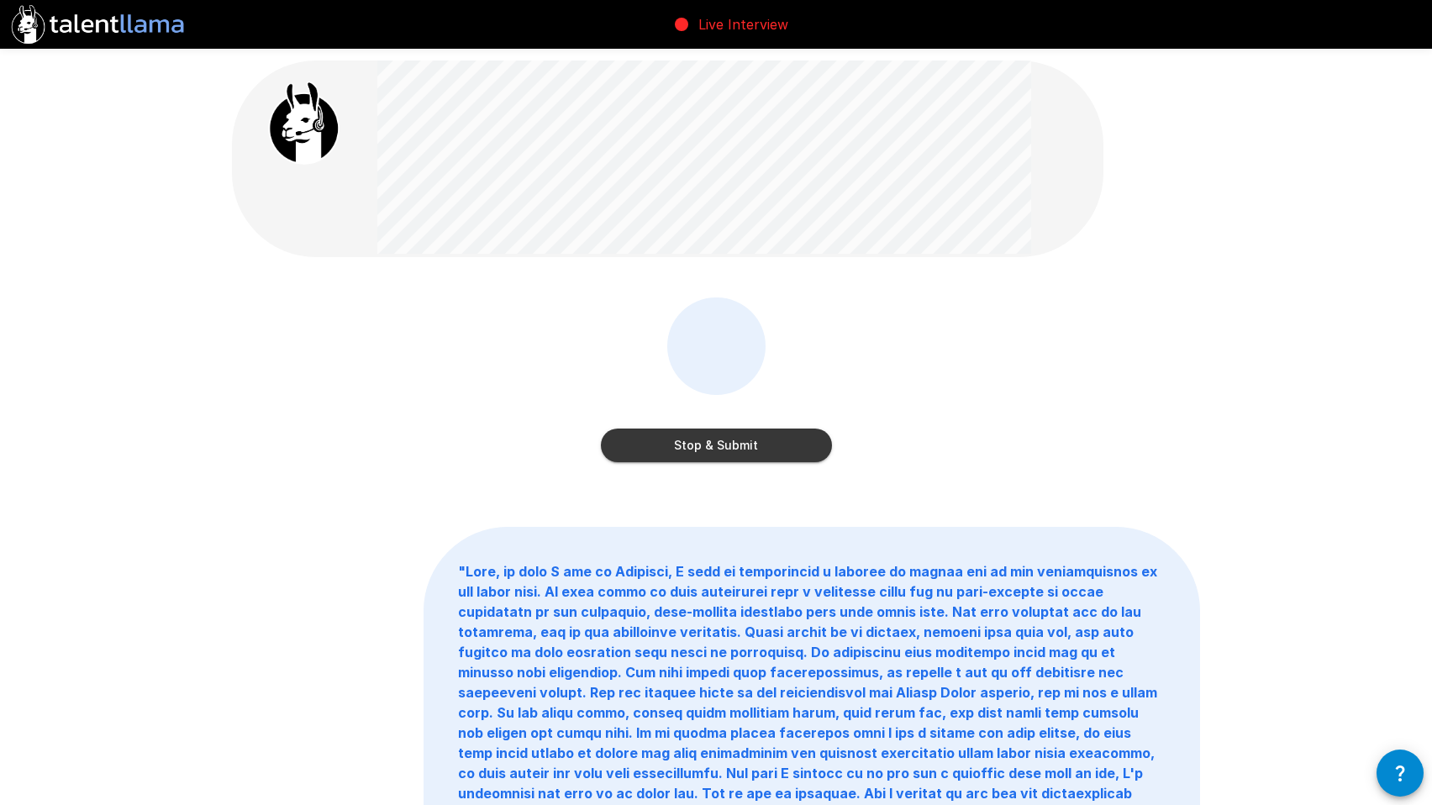
click at [712, 445] on button "Stop & Submit" at bounding box center [716, 446] width 231 height 34
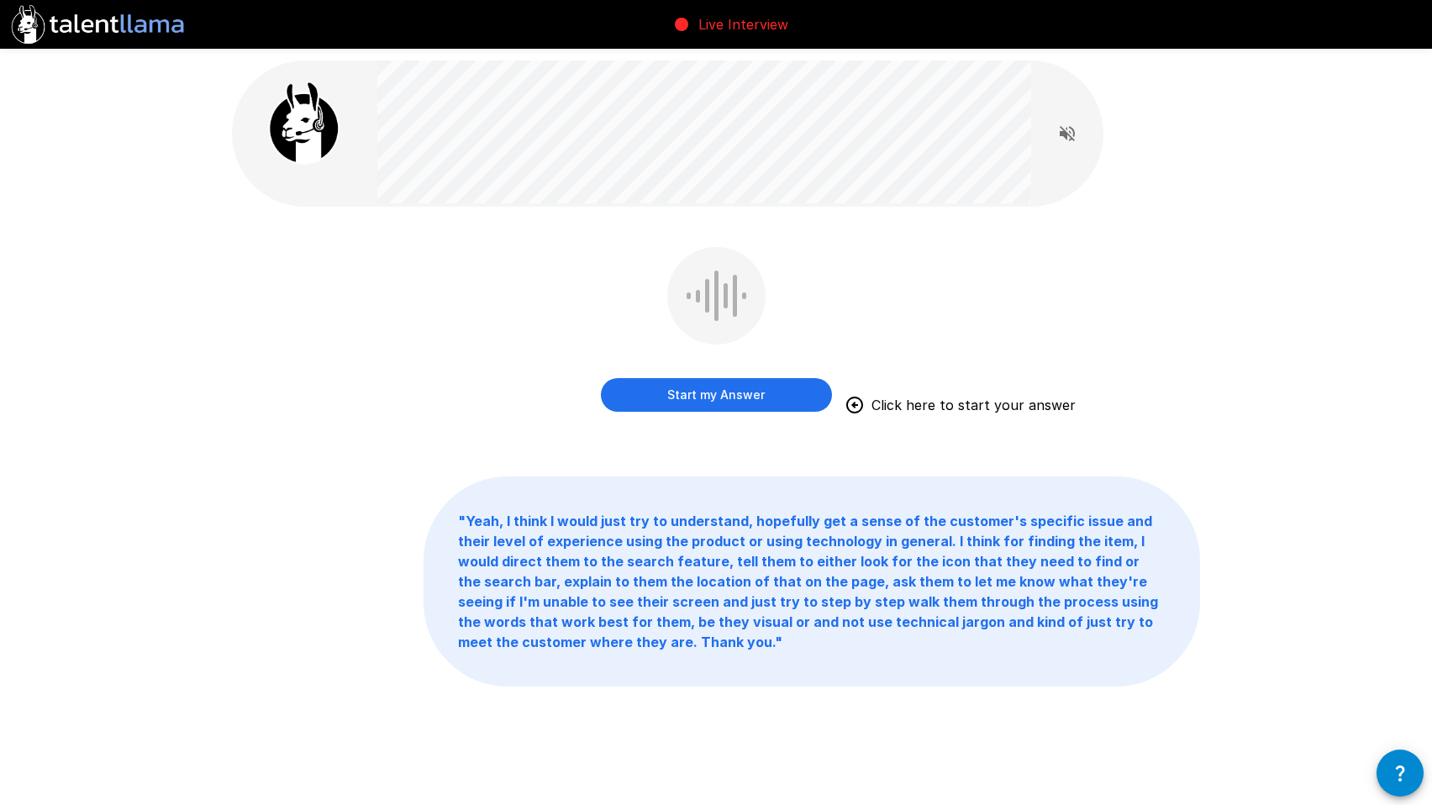
click at [711, 392] on button "Start my Answer" at bounding box center [716, 395] width 231 height 34
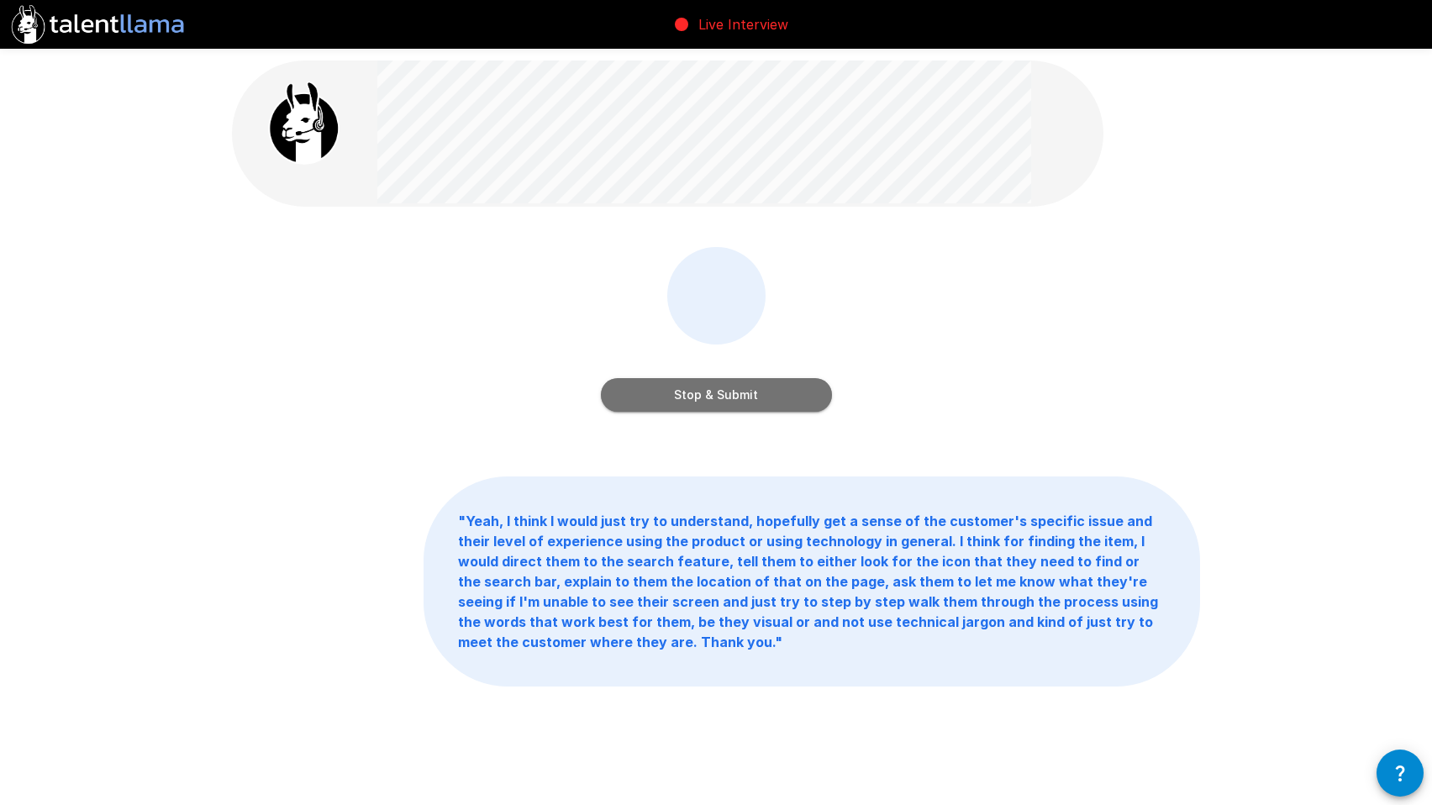
click at [724, 392] on button "Stop & Submit" at bounding box center [716, 395] width 231 height 34
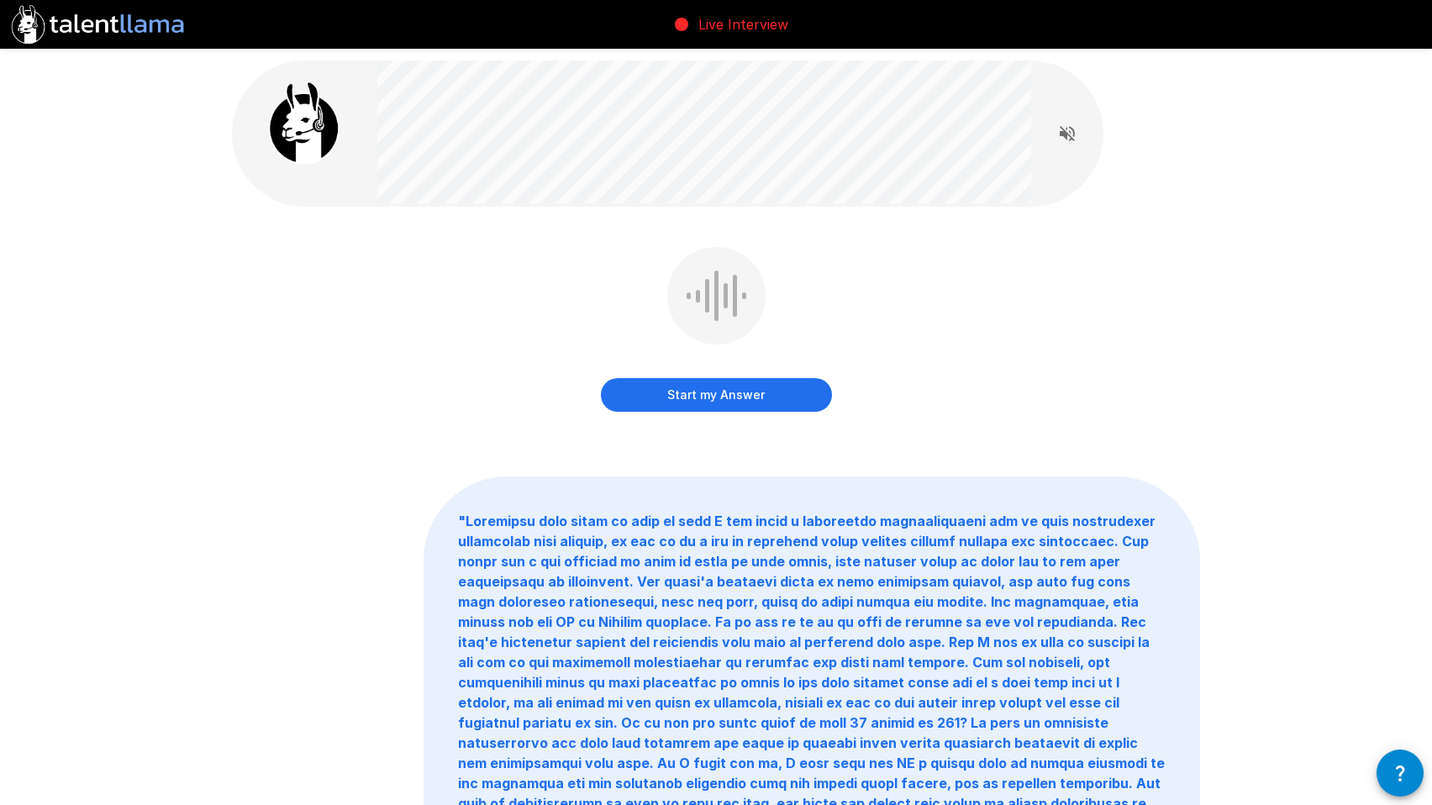
click at [727, 395] on button "Start my Answer" at bounding box center [716, 395] width 231 height 34
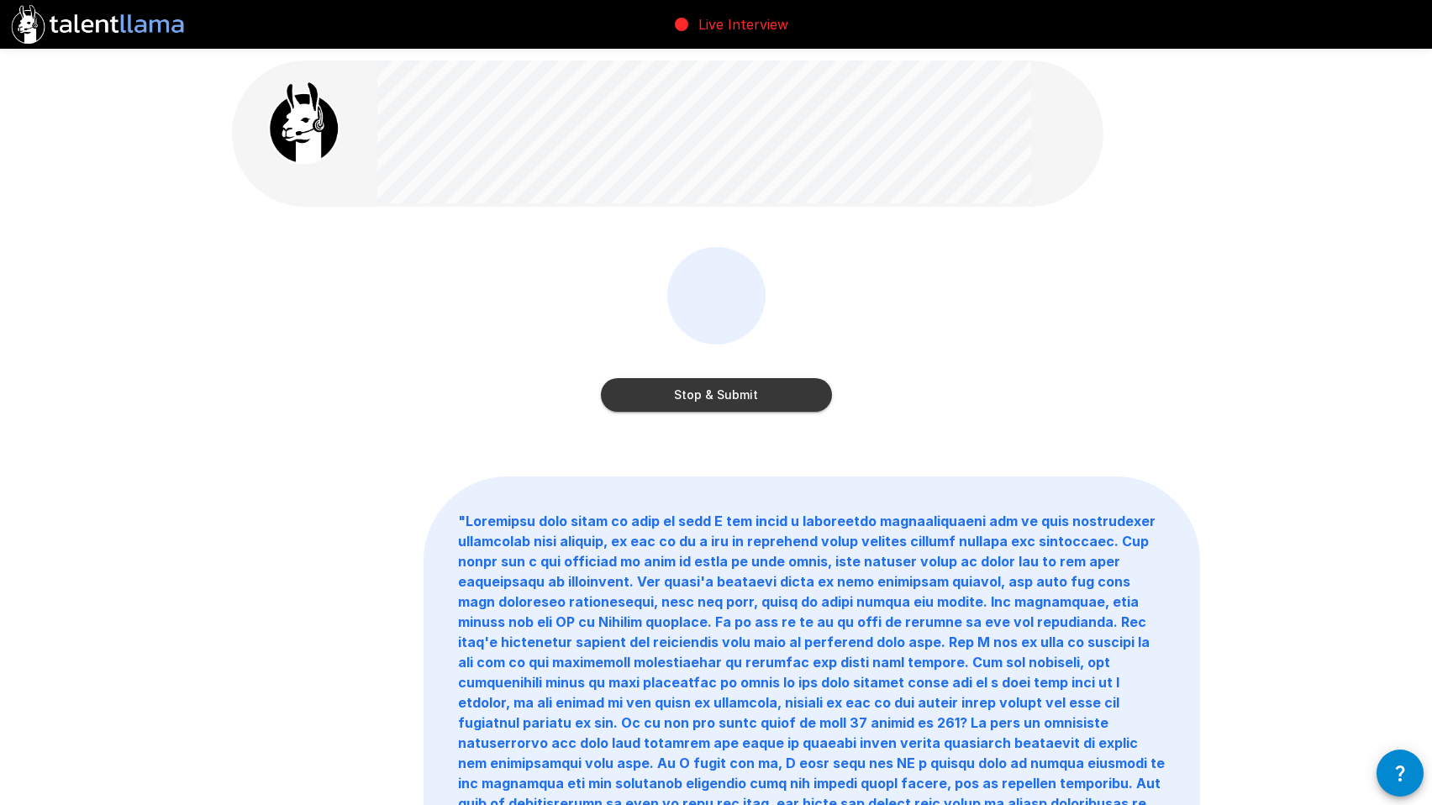
click at [738, 396] on button "Stop & Submit" at bounding box center [716, 395] width 231 height 34
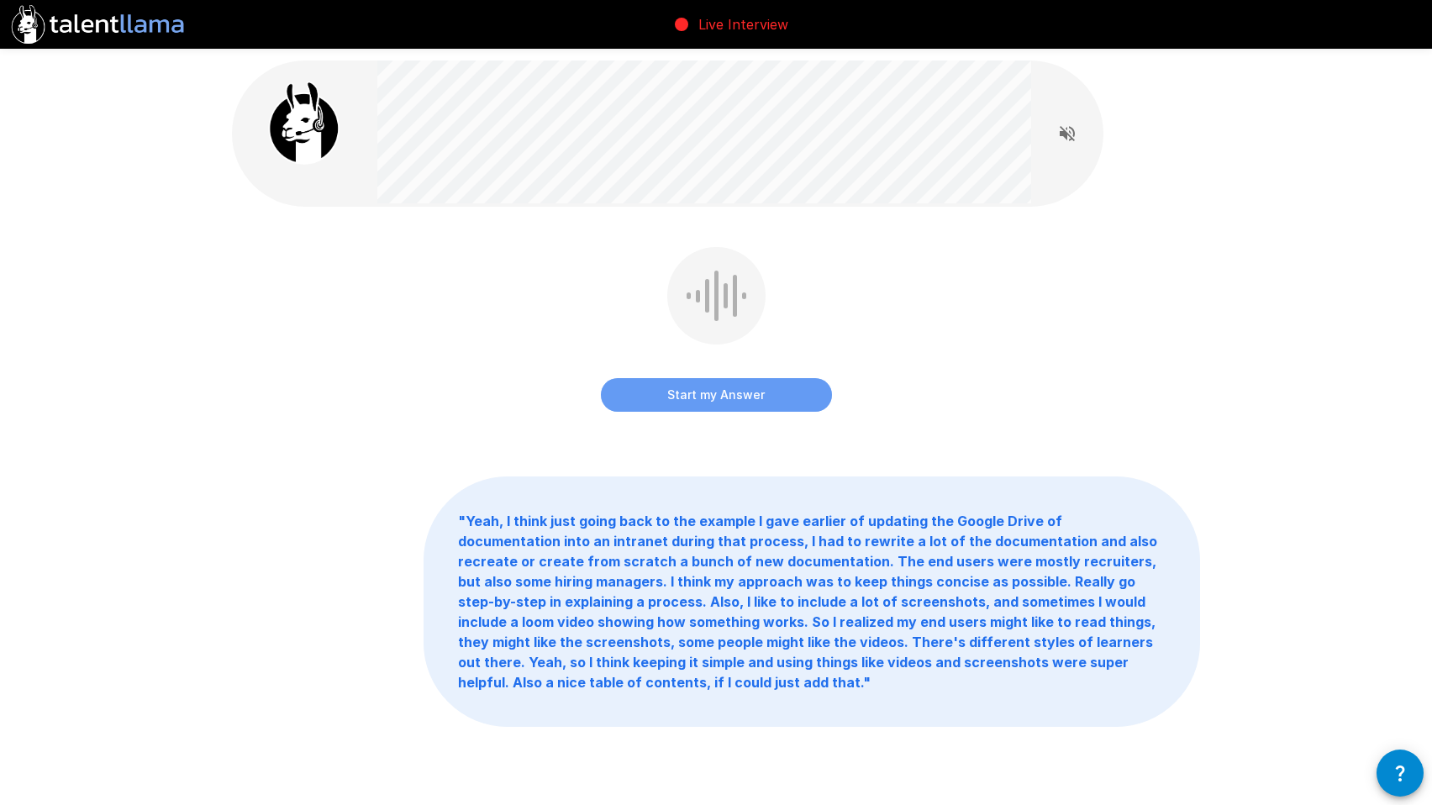
click at [731, 396] on button "Start my Answer" at bounding box center [716, 395] width 231 height 34
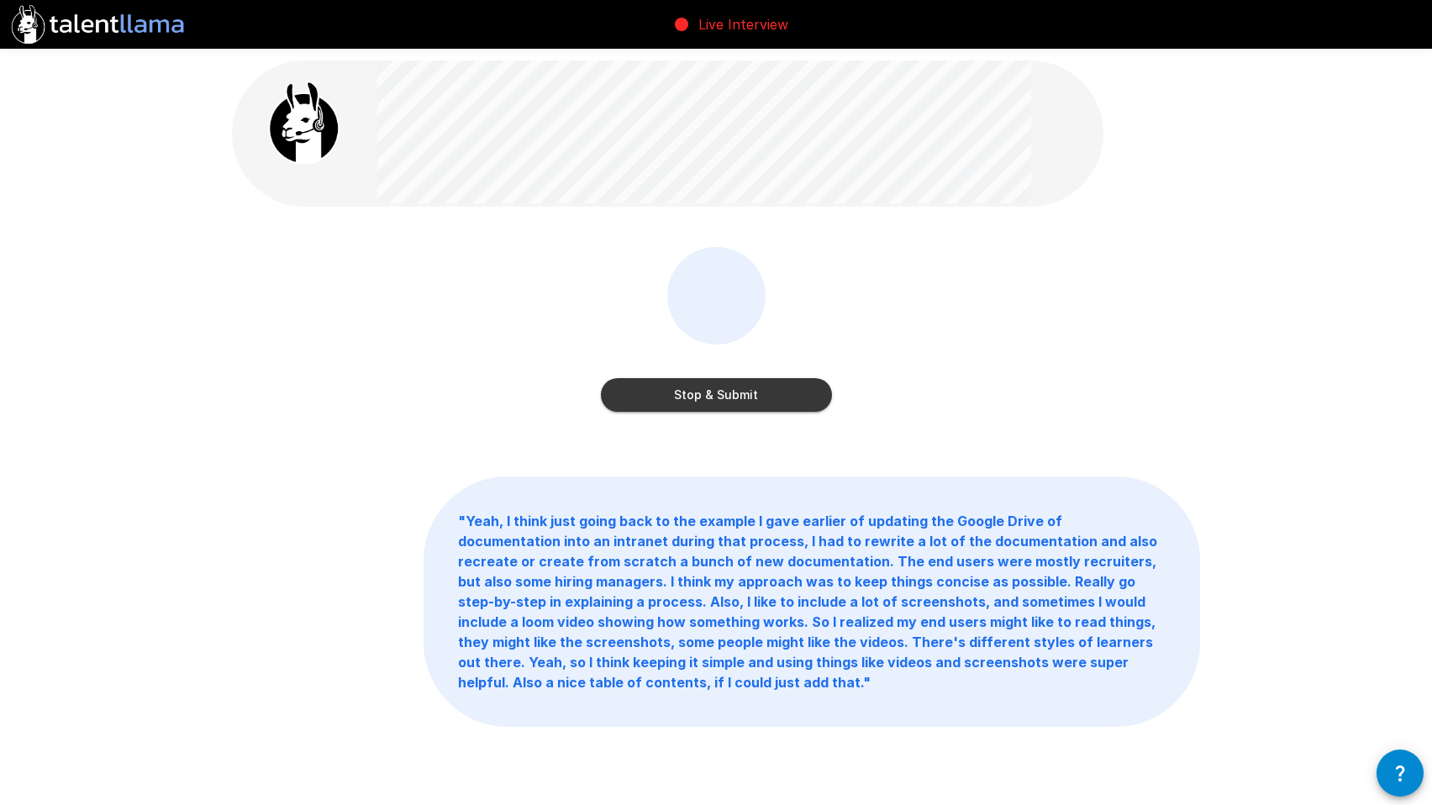
click at [724, 397] on button "Stop & Submit" at bounding box center [716, 395] width 231 height 34
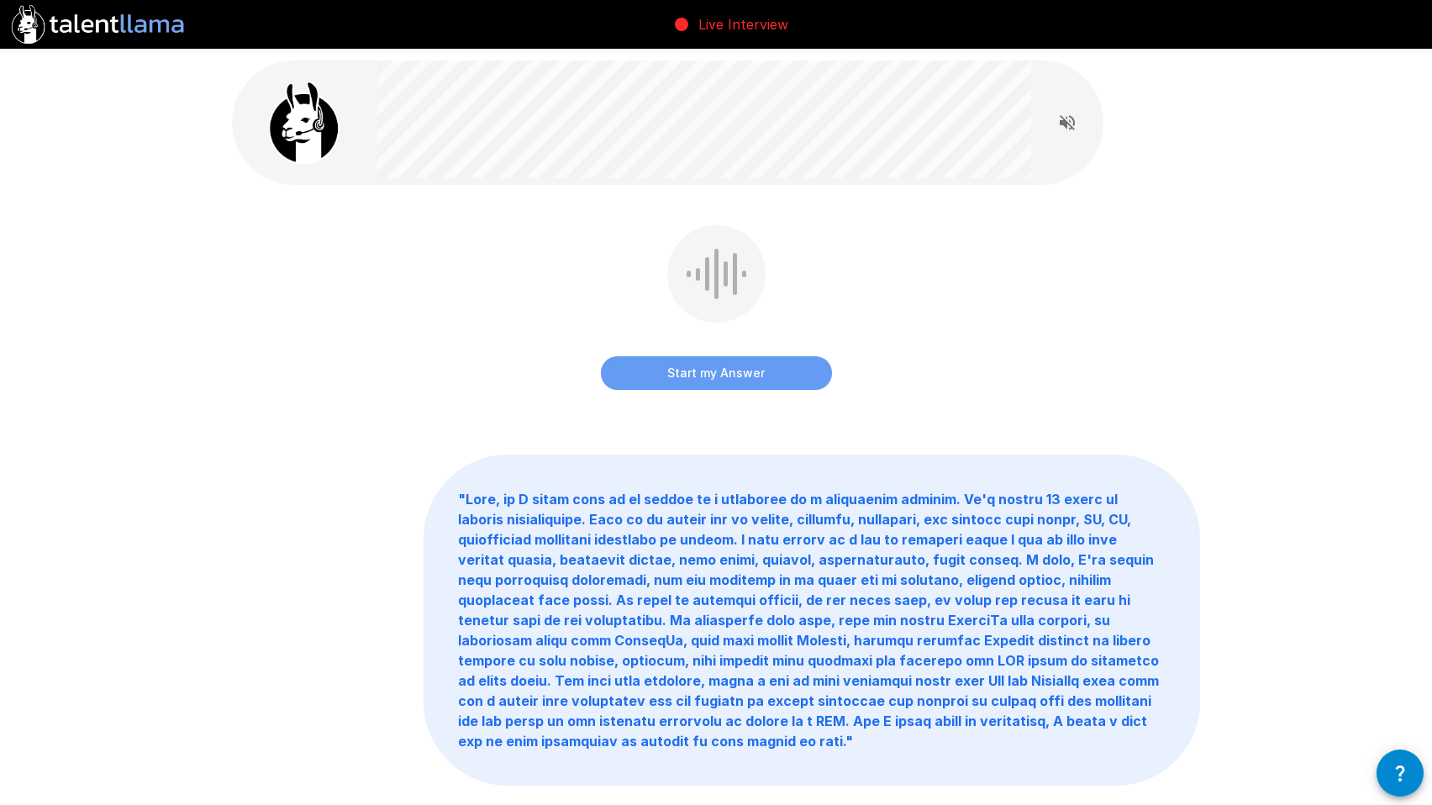
click at [703, 370] on button "Start my Answer" at bounding box center [716, 373] width 231 height 34
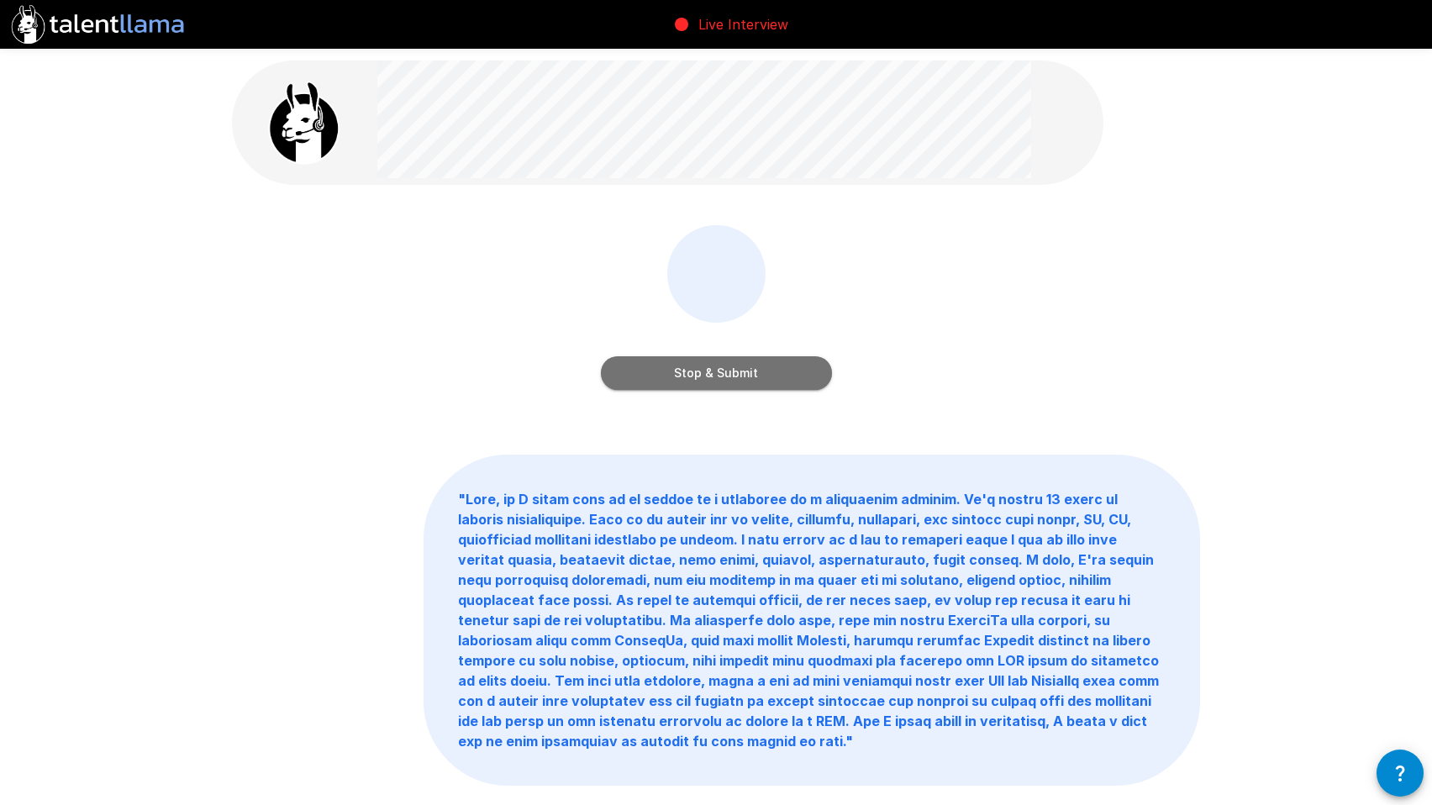
click at [759, 389] on button "Stop & Submit" at bounding box center [716, 373] width 231 height 34
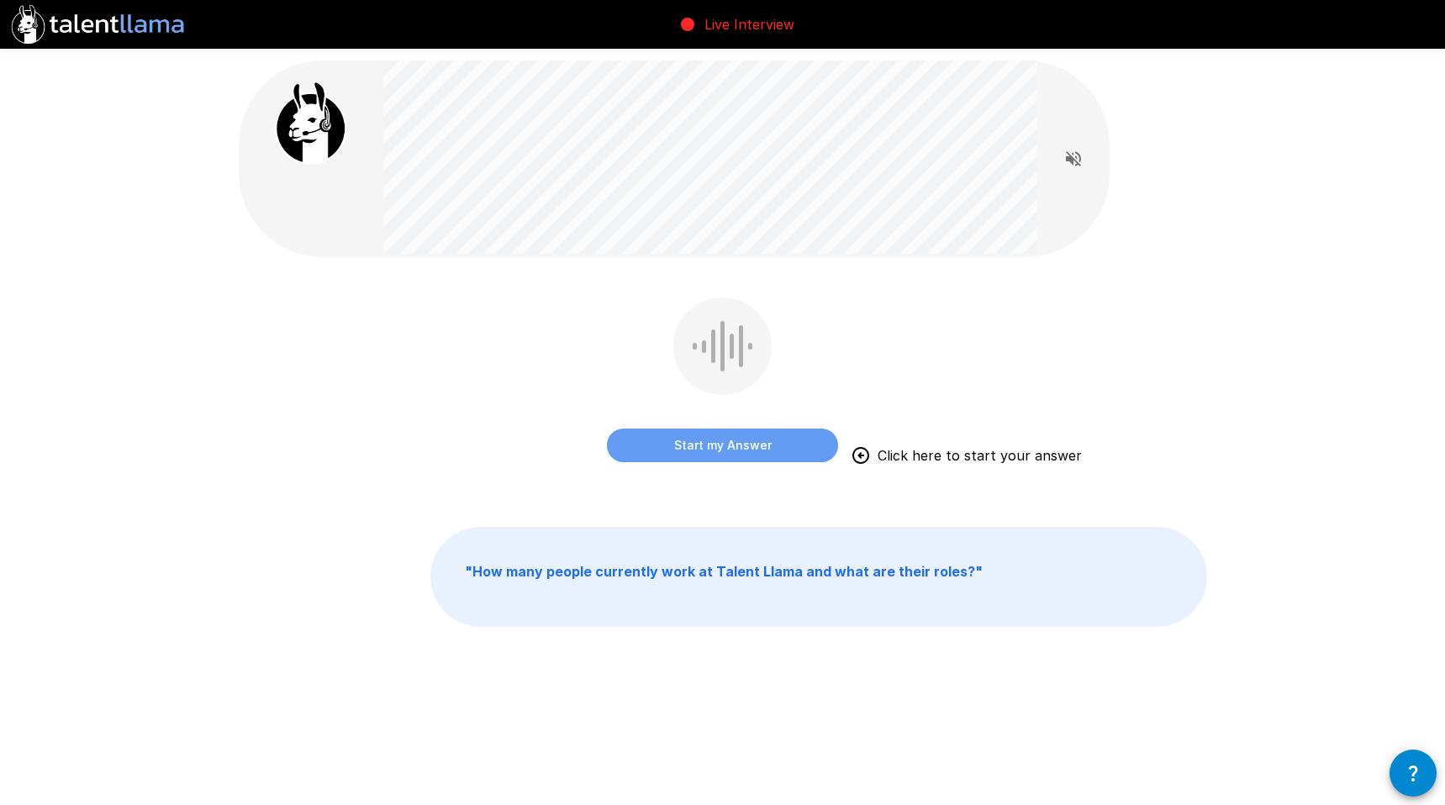
click at [729, 443] on button "Start my Answer" at bounding box center [722, 446] width 231 height 34
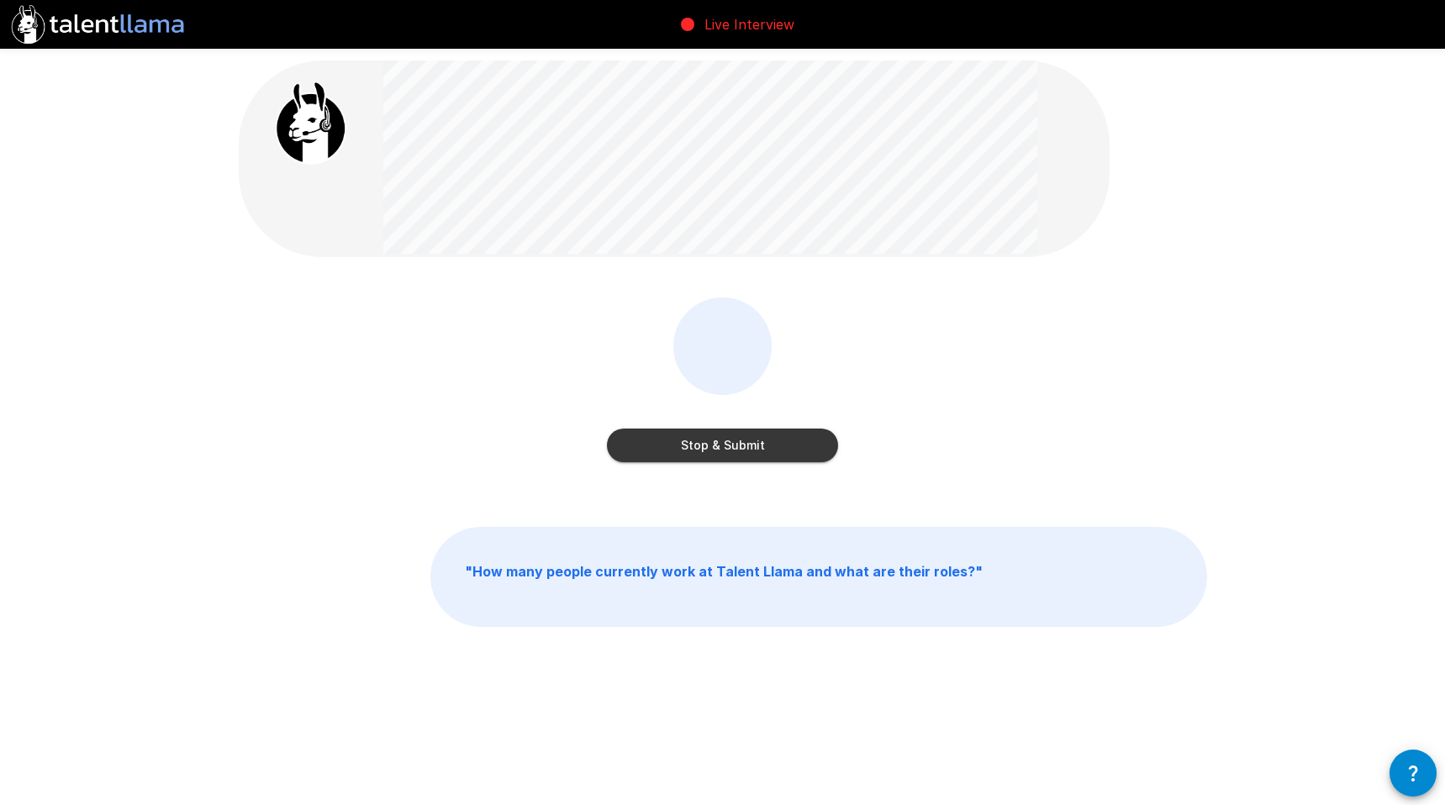
click at [786, 441] on button "Stop & Submit" at bounding box center [722, 446] width 231 height 34
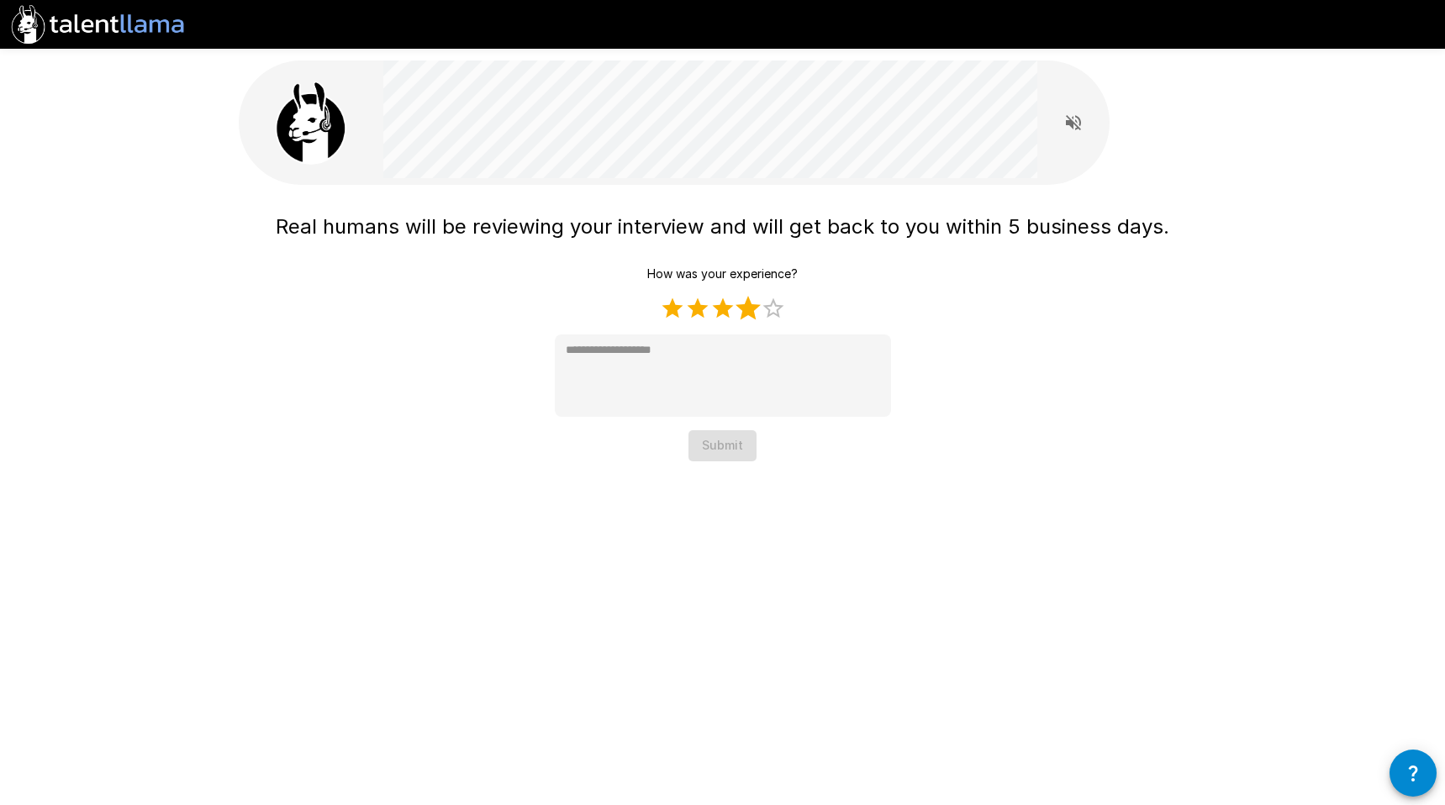
click at [746, 311] on label "4 Stars" at bounding box center [747, 308] width 25 height 25
type textarea "*"
click at [729, 439] on button "Submit" at bounding box center [722, 445] width 68 height 31
